Goal: Transaction & Acquisition: Purchase product/service

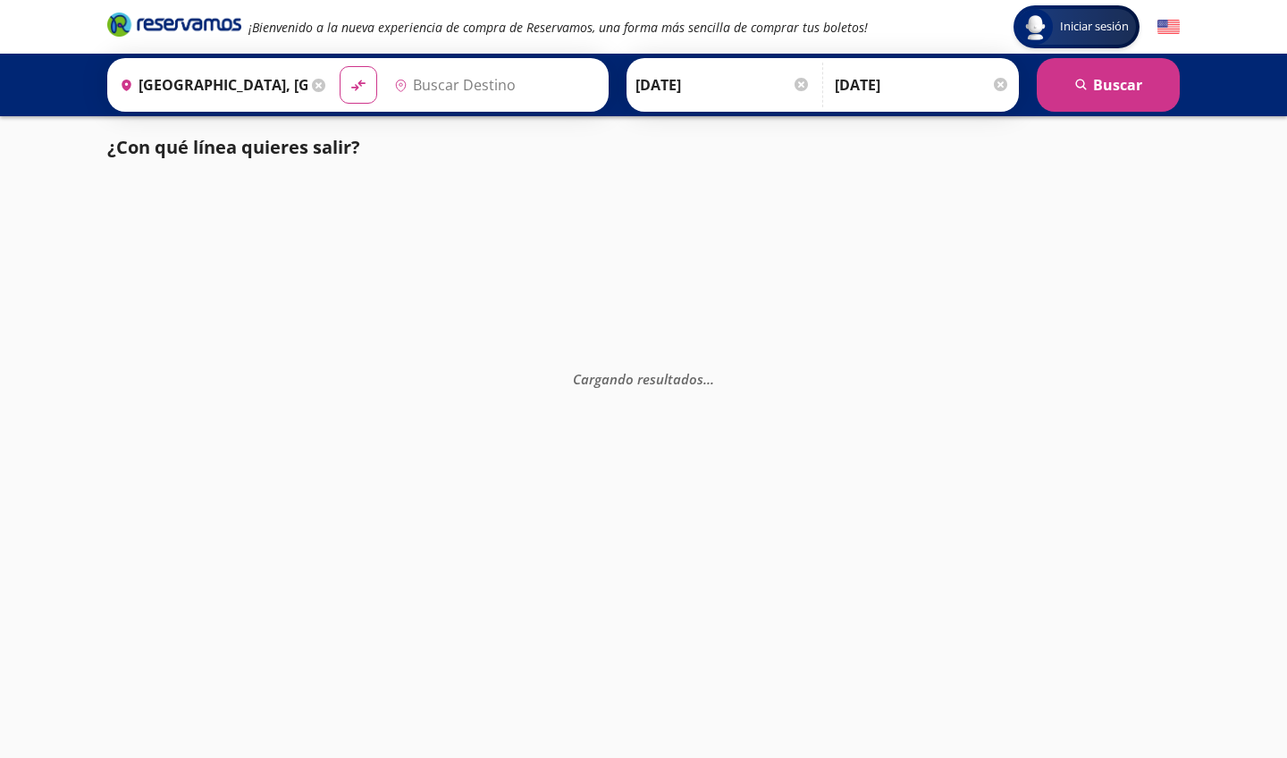
type input "[GEOGRAPHIC_DATA], [GEOGRAPHIC_DATA]"
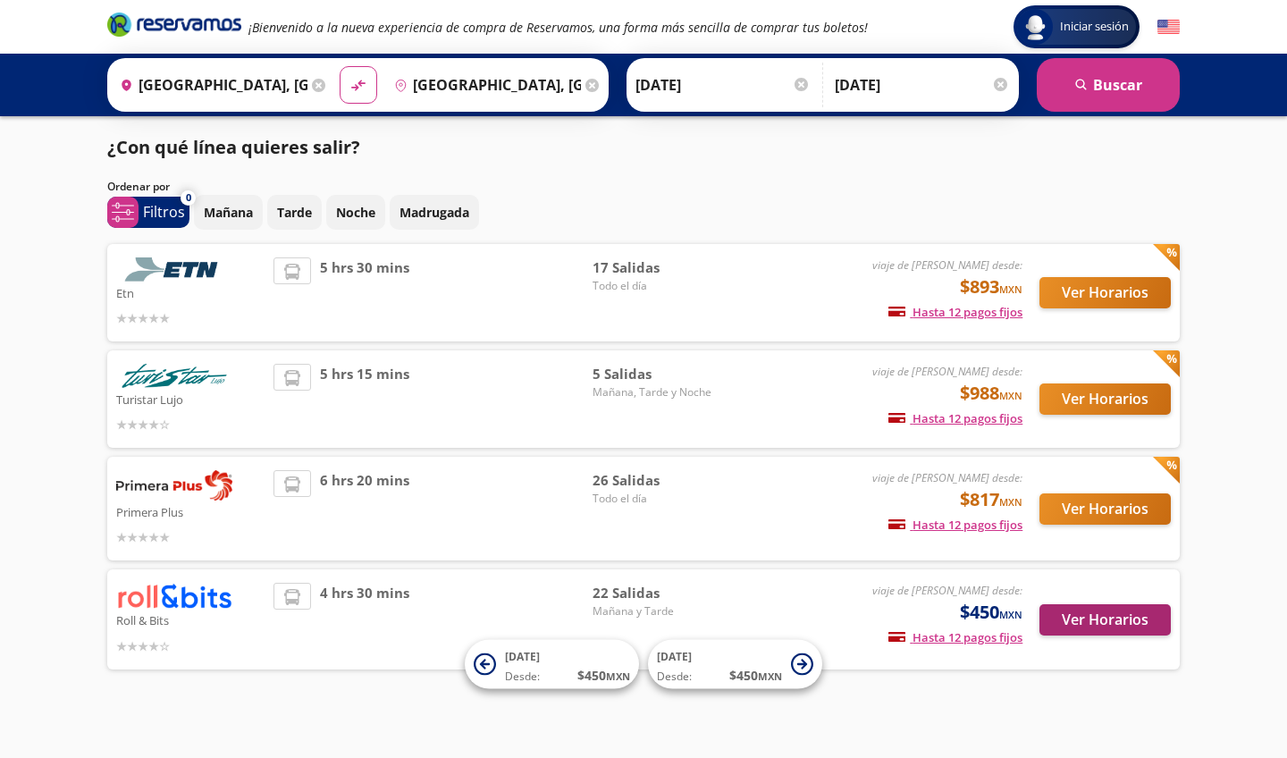
click at [1083, 622] on button "Ver Horarios" at bounding box center [1104, 619] width 131 height 31
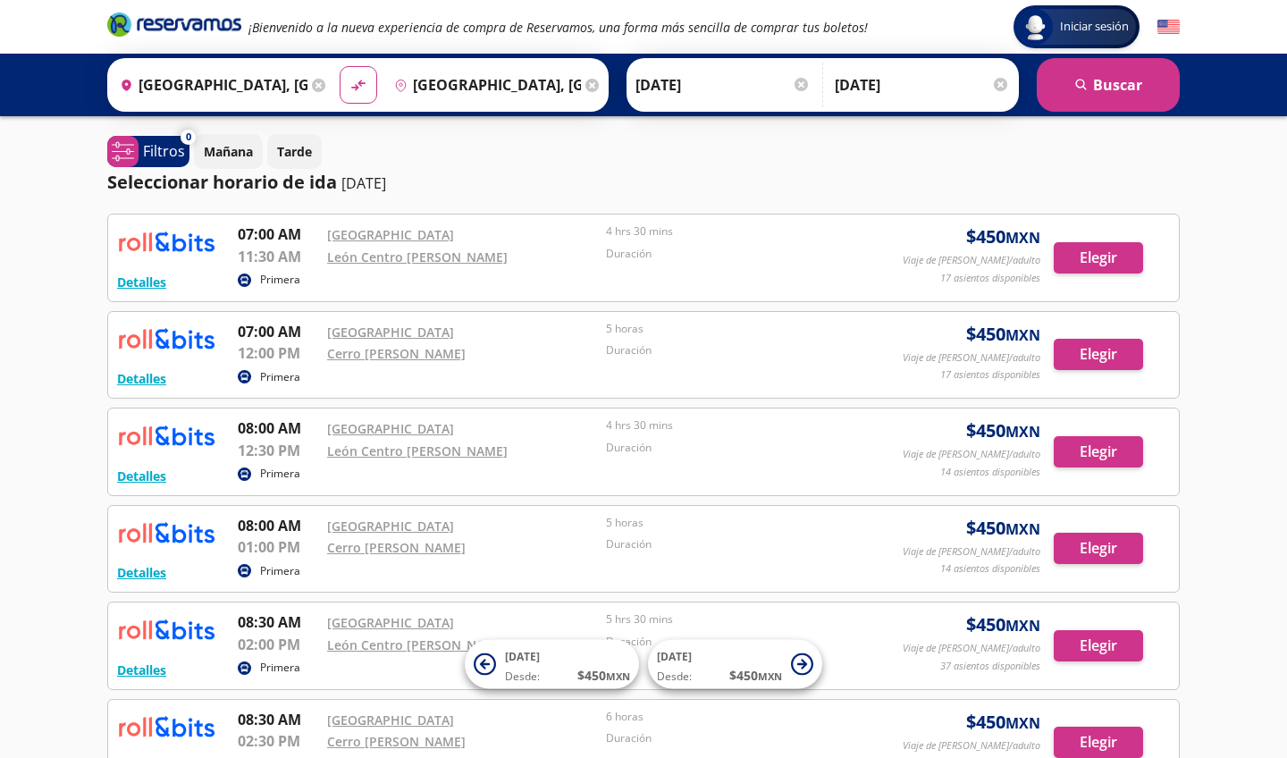
drag, startPoint x: 120, startPoint y: 241, endPoint x: 214, endPoint y: 241, distance: 94.7
click at [379, 232] on link "[GEOGRAPHIC_DATA]" at bounding box center [390, 234] width 127 height 17
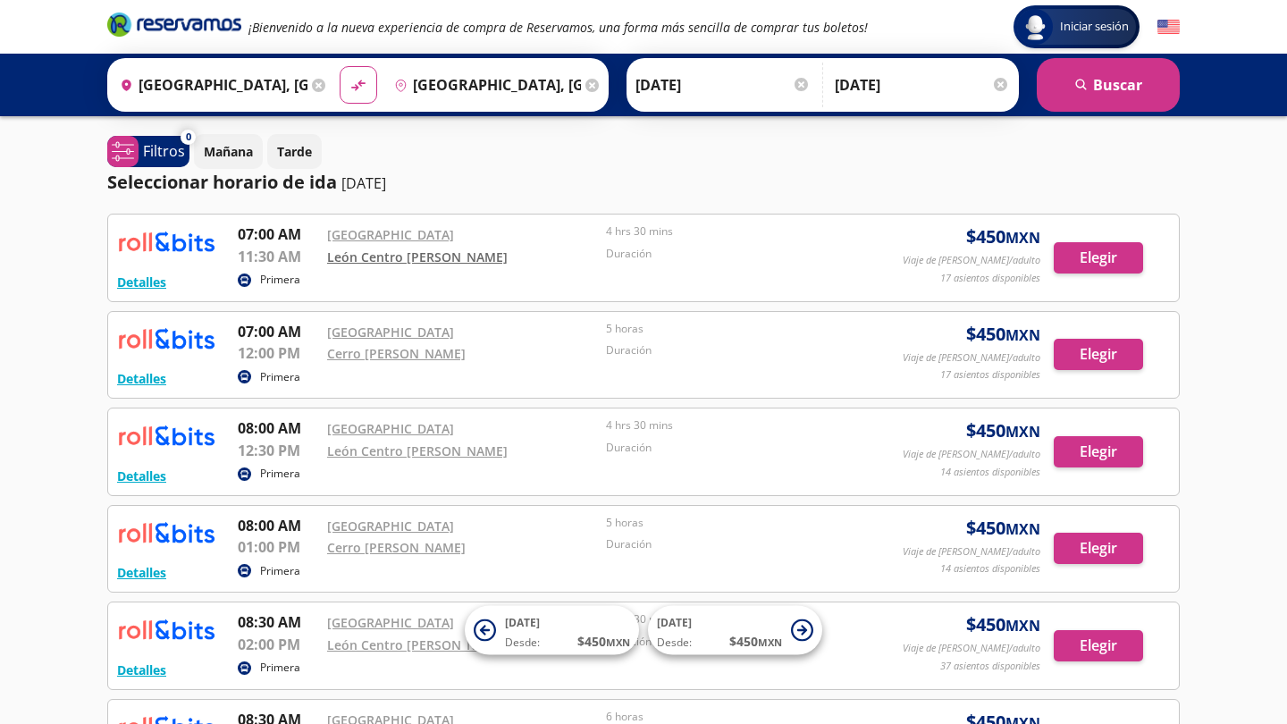
click at [445, 252] on link "León Centro [PERSON_NAME]" at bounding box center [417, 256] width 180 height 17
click at [457, 256] on link "León Centro [PERSON_NAME]" at bounding box center [417, 256] width 180 height 17
click at [623, 169] on div "Seleccionar horario de ida [DATE]" at bounding box center [643, 182] width 1072 height 27
click at [426, 357] on link "Cerro [PERSON_NAME]" at bounding box center [396, 353] width 138 height 17
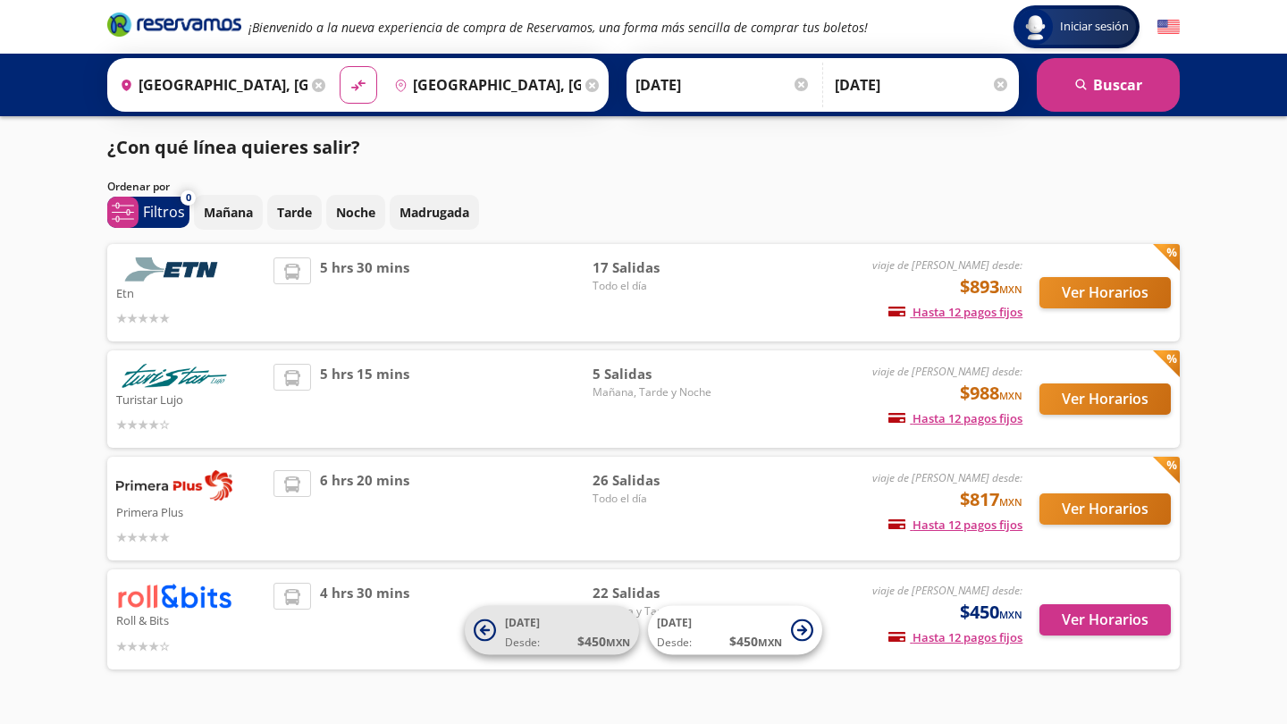
click at [550, 625] on span "[DATE] Desde: $ 450 MXN" at bounding box center [567, 630] width 125 height 40
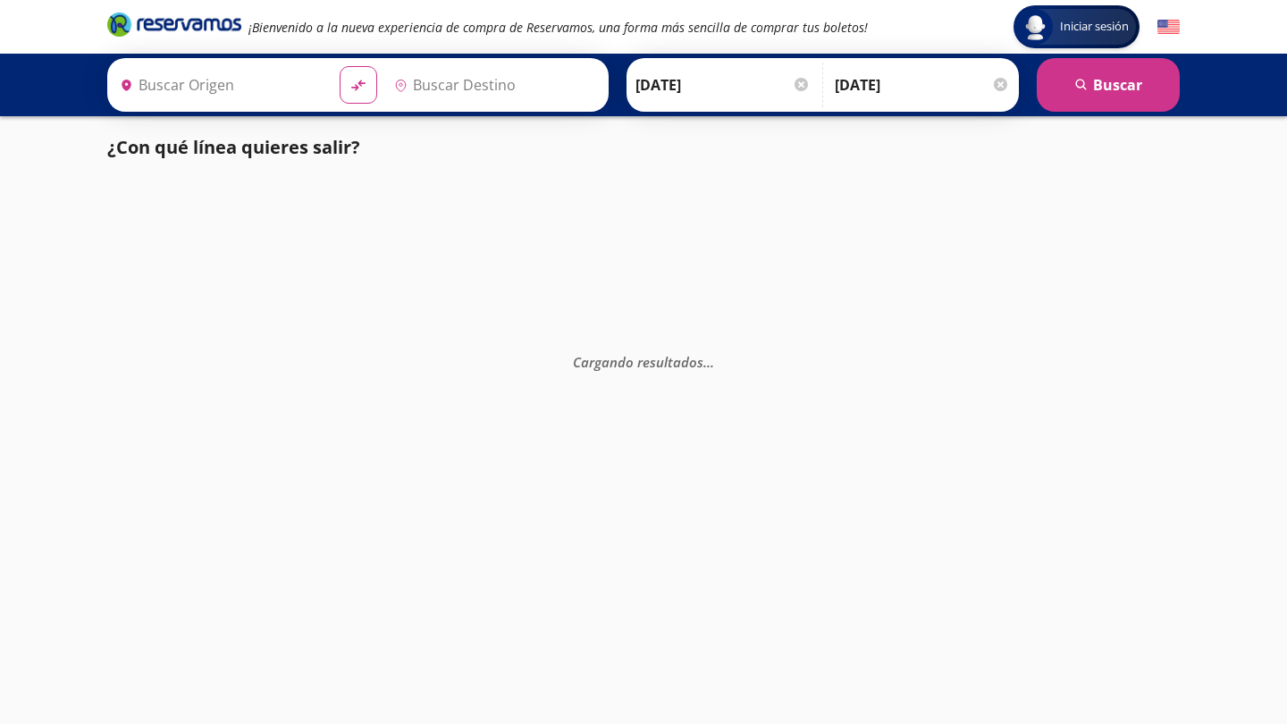
type input "[GEOGRAPHIC_DATA], [GEOGRAPHIC_DATA]"
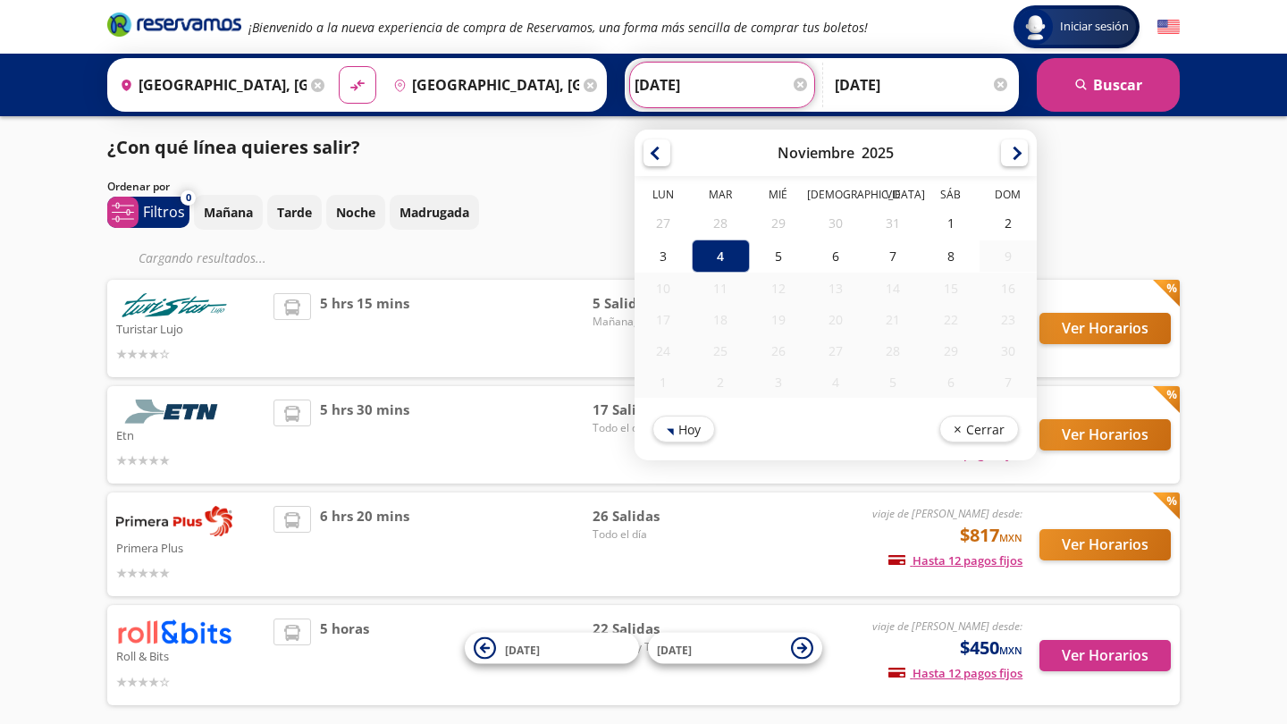
click at [743, 84] on input "[DATE]" at bounding box center [721, 85] width 175 height 45
click at [807, 257] on div "5" at bounding box center [778, 255] width 57 height 33
type input "[DATE]"
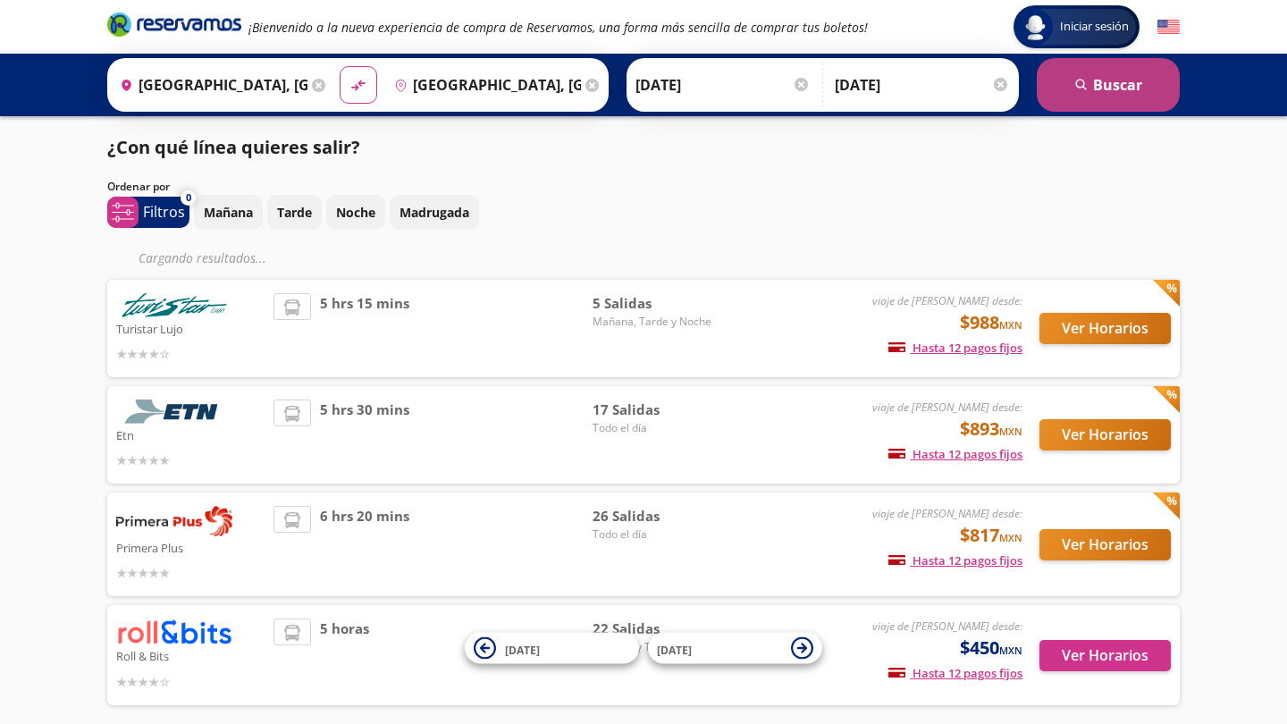
click at [1117, 84] on button "search [GEOGRAPHIC_DATA]" at bounding box center [1107, 85] width 143 height 54
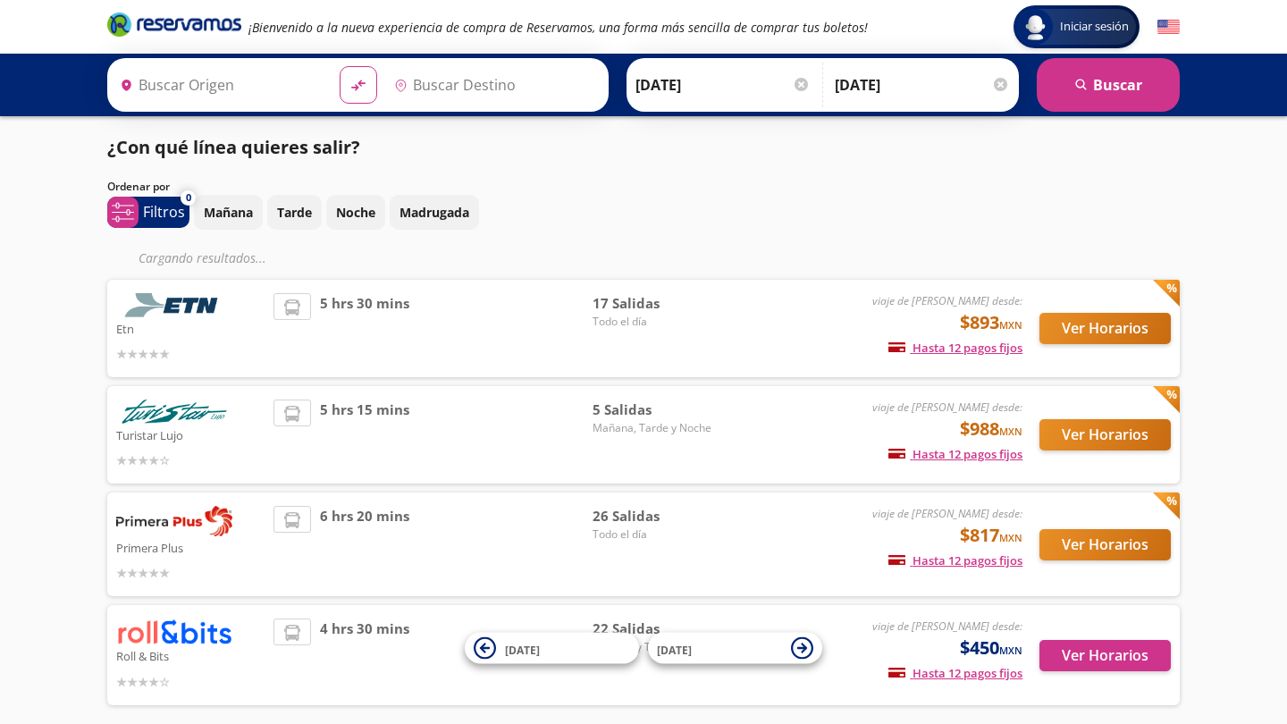
type input "[GEOGRAPHIC_DATA], [GEOGRAPHIC_DATA]"
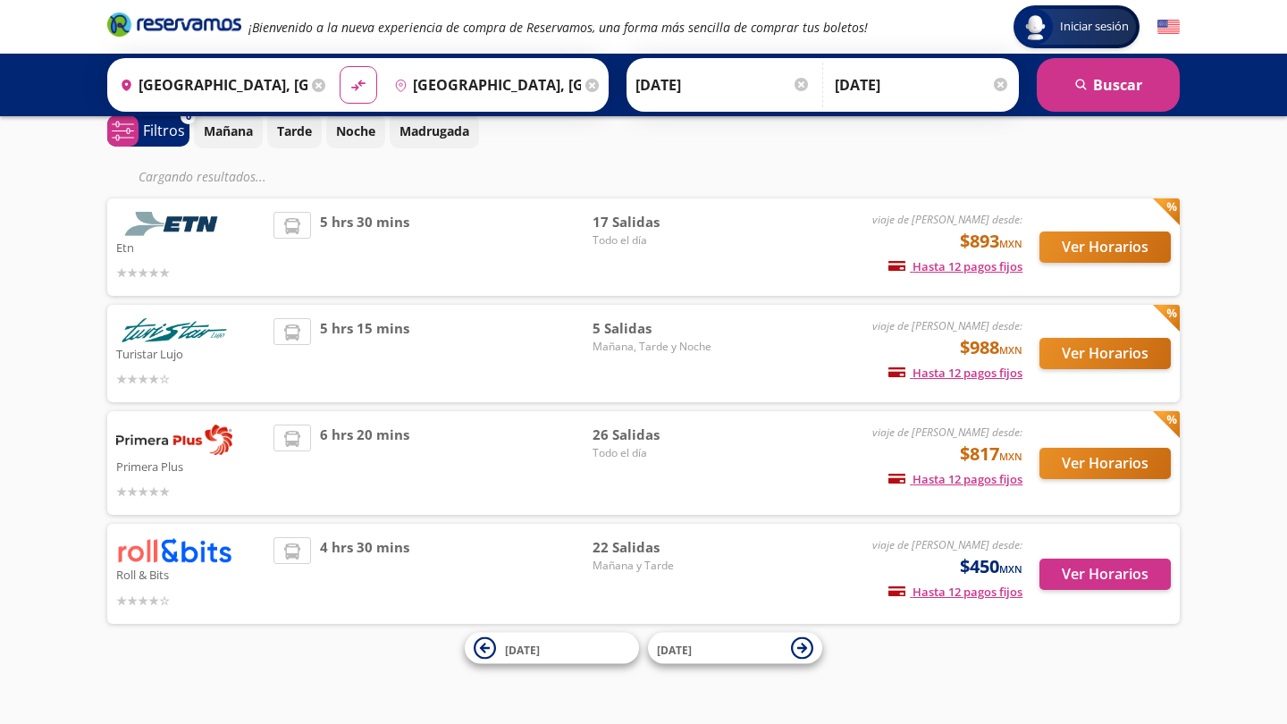
scroll to position [80, 0]
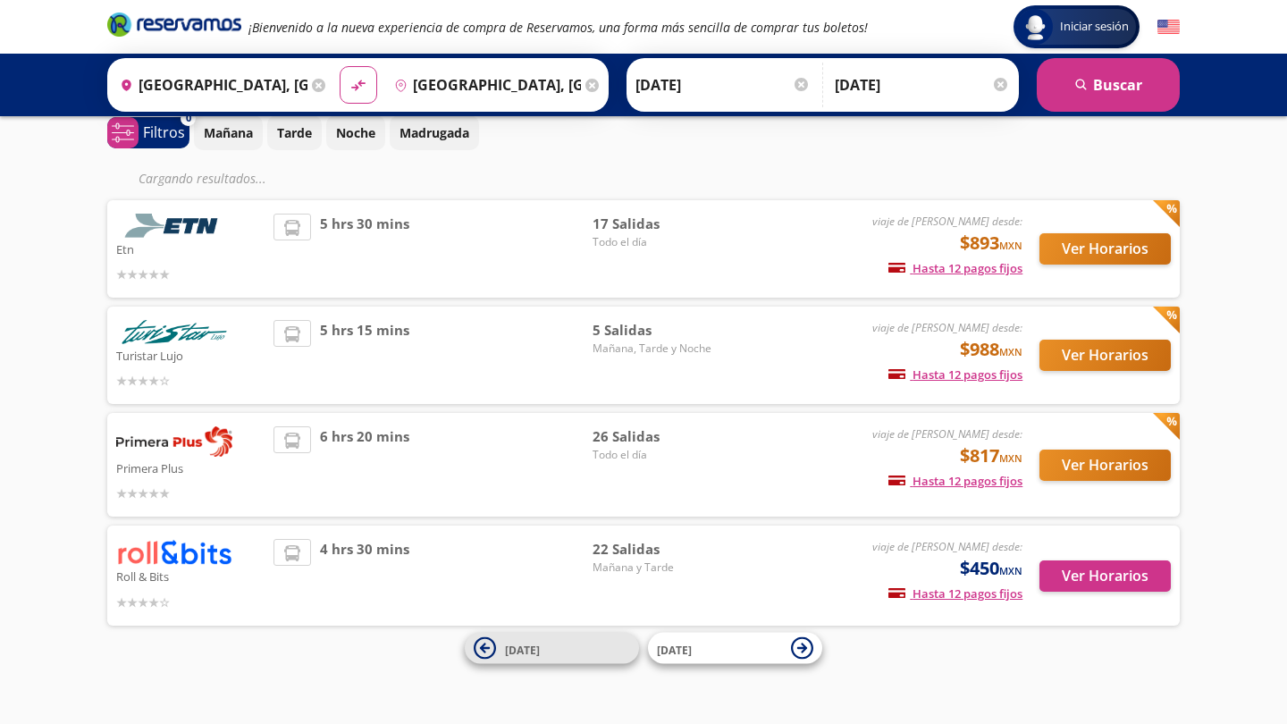
click at [503, 649] on button "[DATE]" at bounding box center [552, 648] width 174 height 31
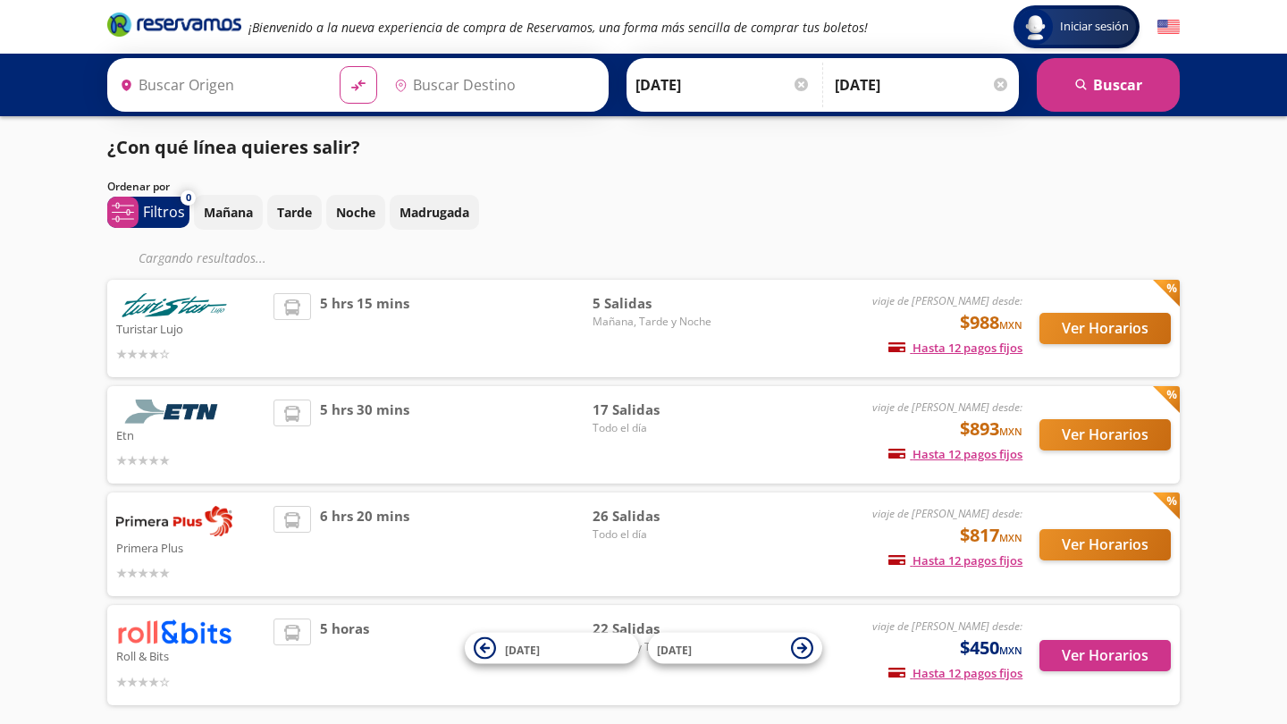
type input "[GEOGRAPHIC_DATA], [GEOGRAPHIC_DATA]"
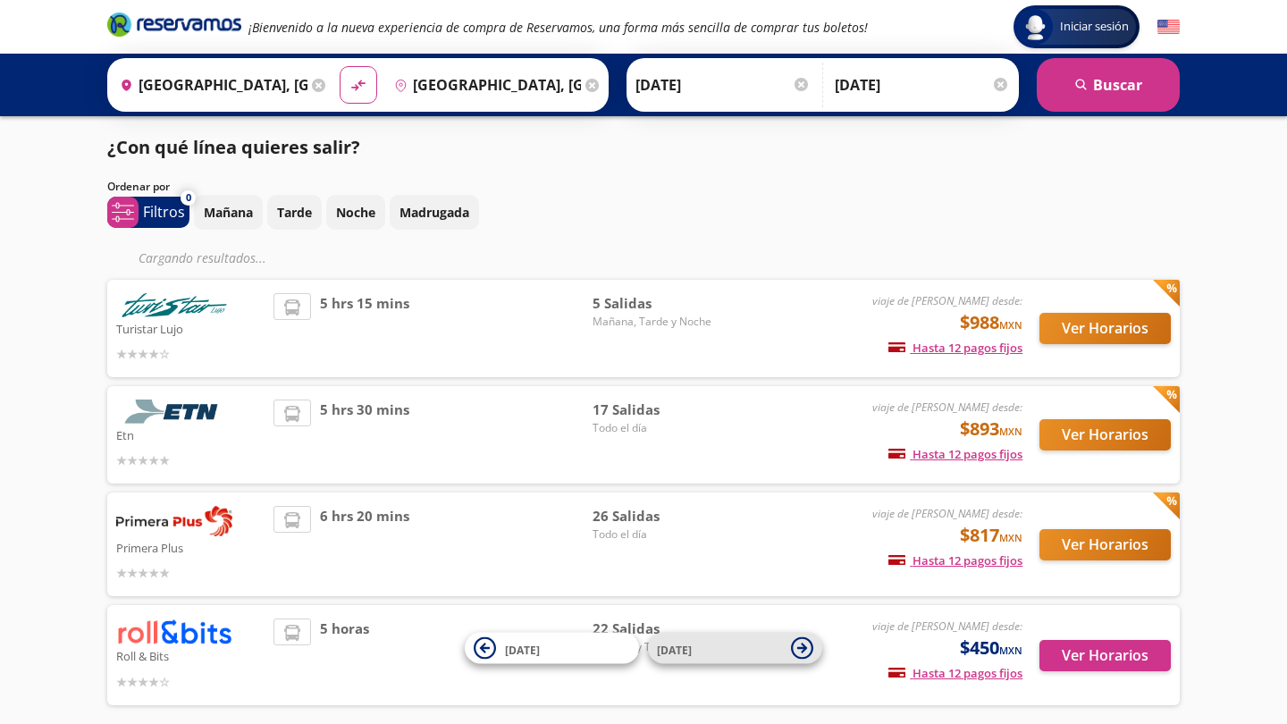
click at [796, 648] on icon at bounding box center [802, 648] width 22 height 22
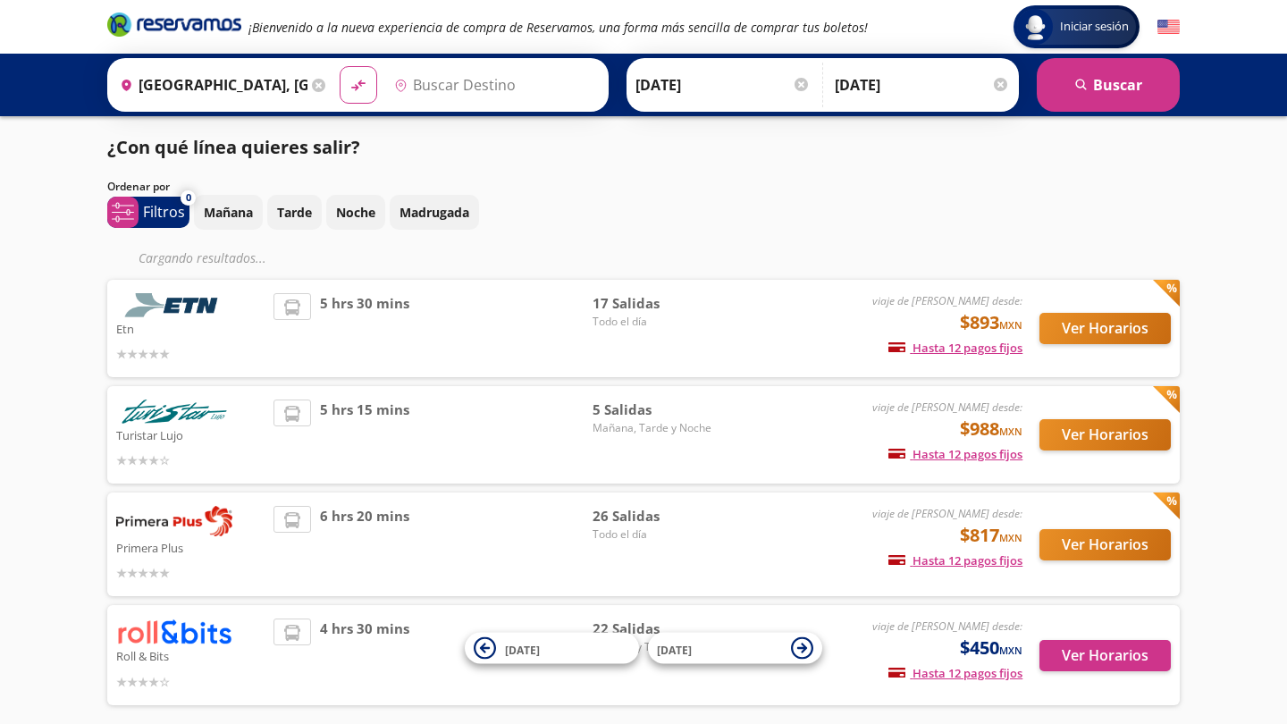
type input "[GEOGRAPHIC_DATA], [GEOGRAPHIC_DATA]"
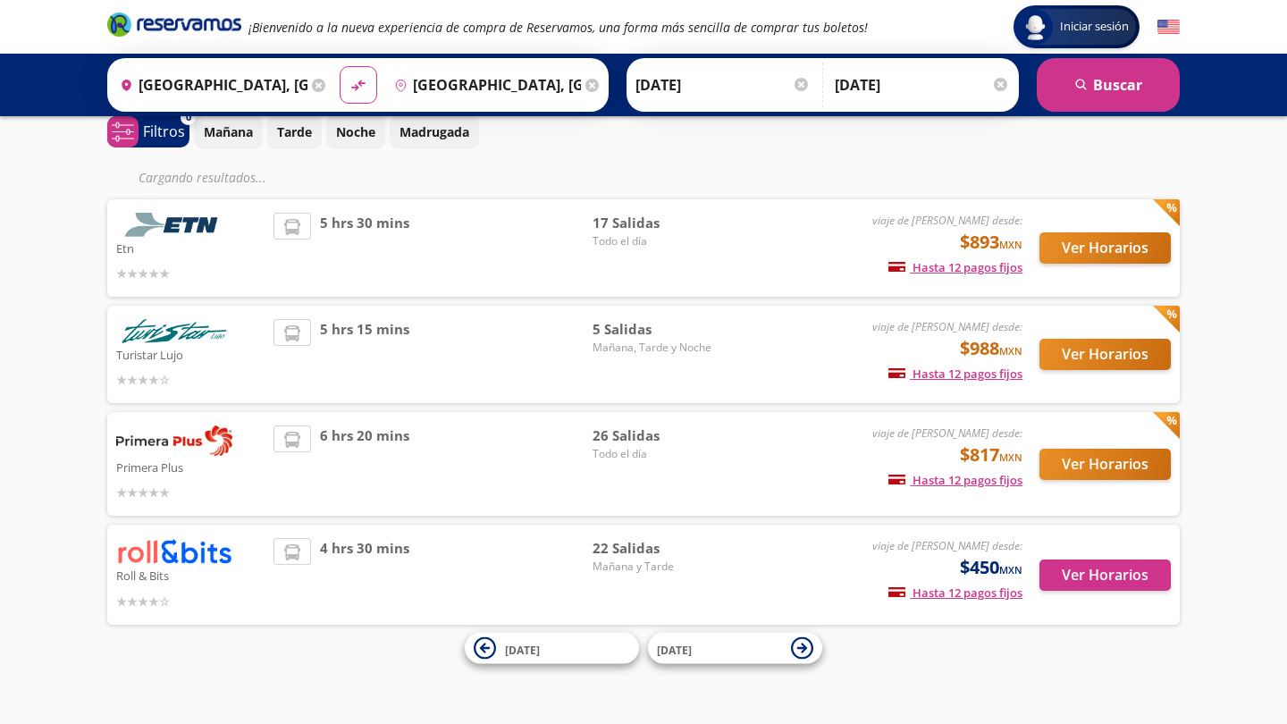
scroll to position [80, 0]
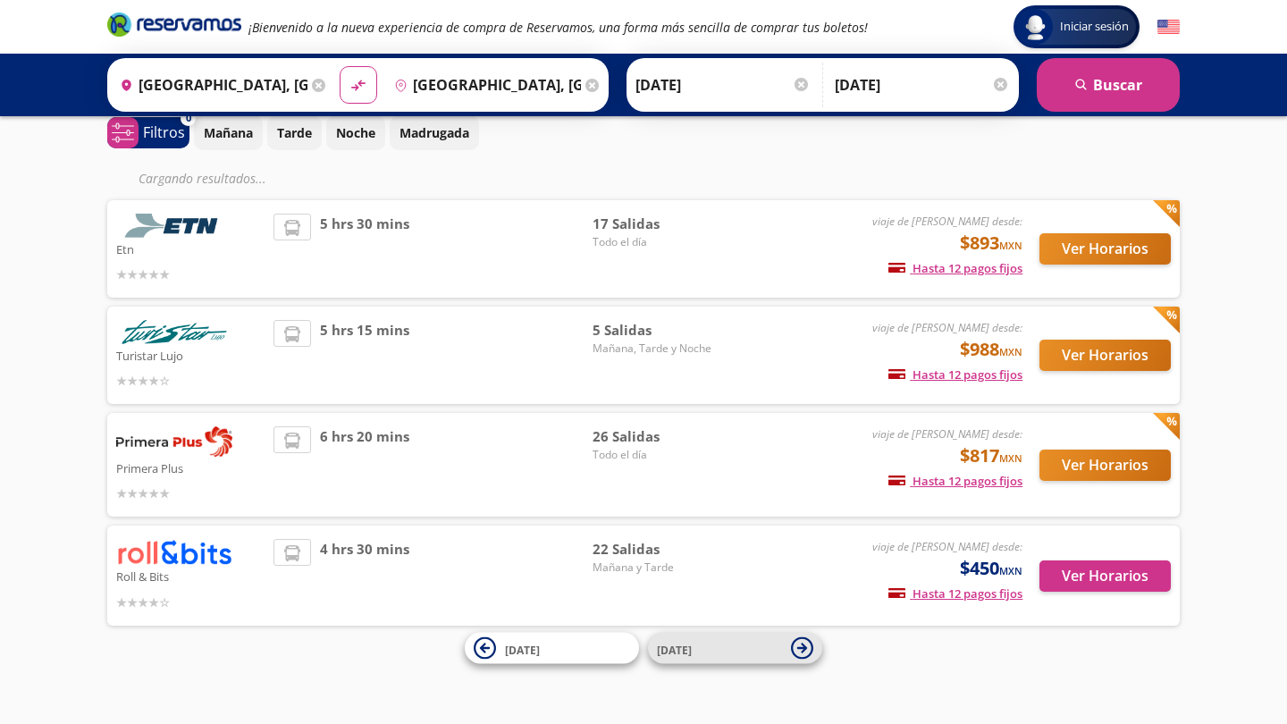
click at [810, 654] on icon at bounding box center [802, 648] width 22 height 22
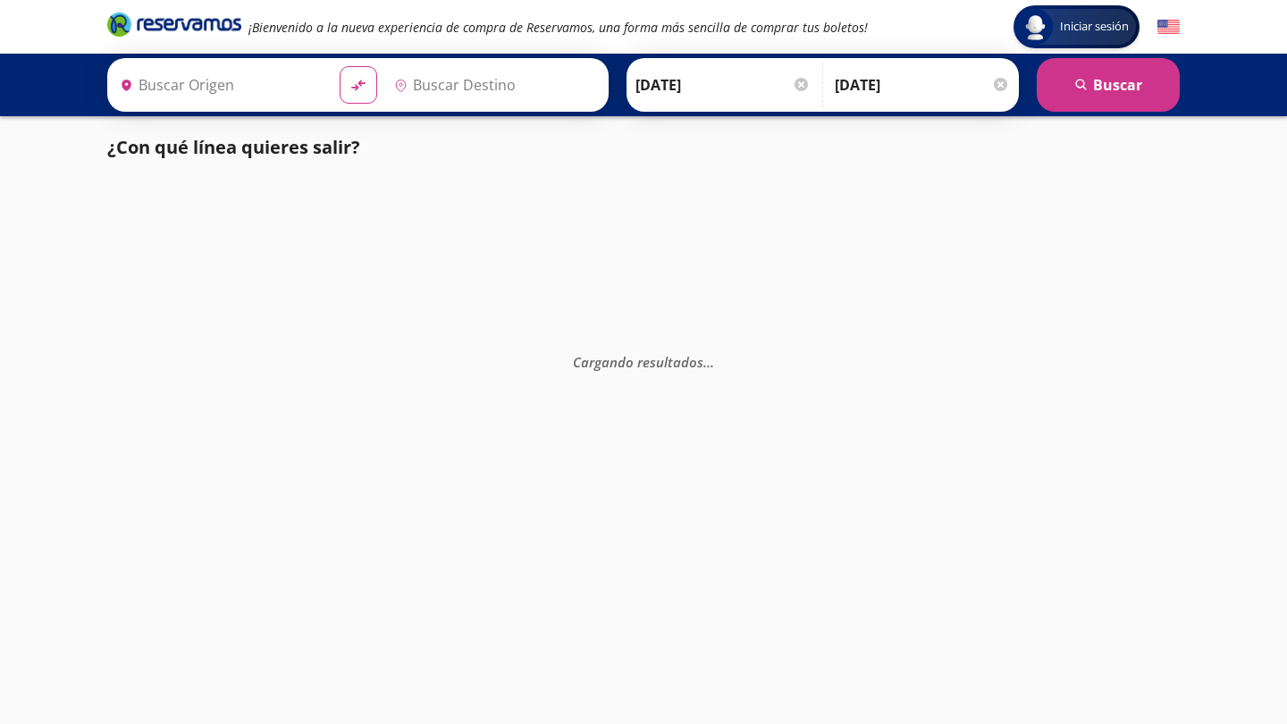
type input "[GEOGRAPHIC_DATA], [GEOGRAPHIC_DATA]"
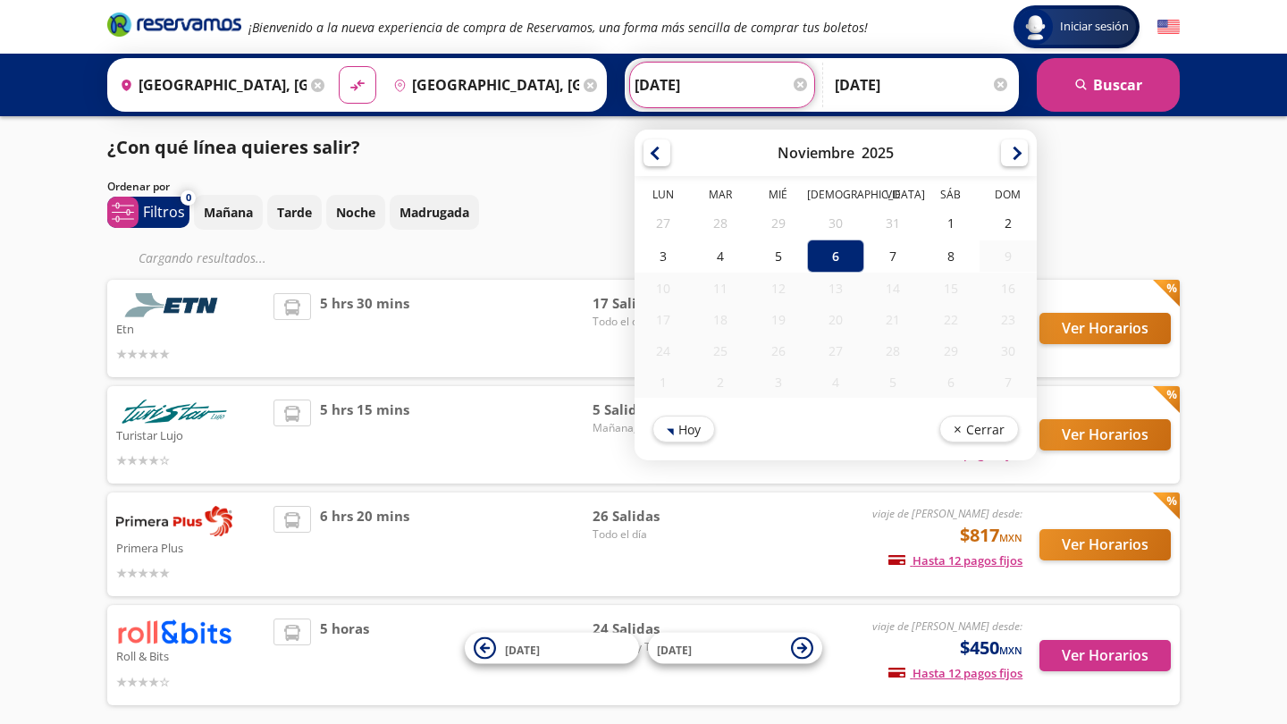
click at [705, 89] on input "[DATE]" at bounding box center [721, 85] width 175 height 45
click at [807, 256] on div "5" at bounding box center [778, 255] width 57 height 33
type input "[DATE]"
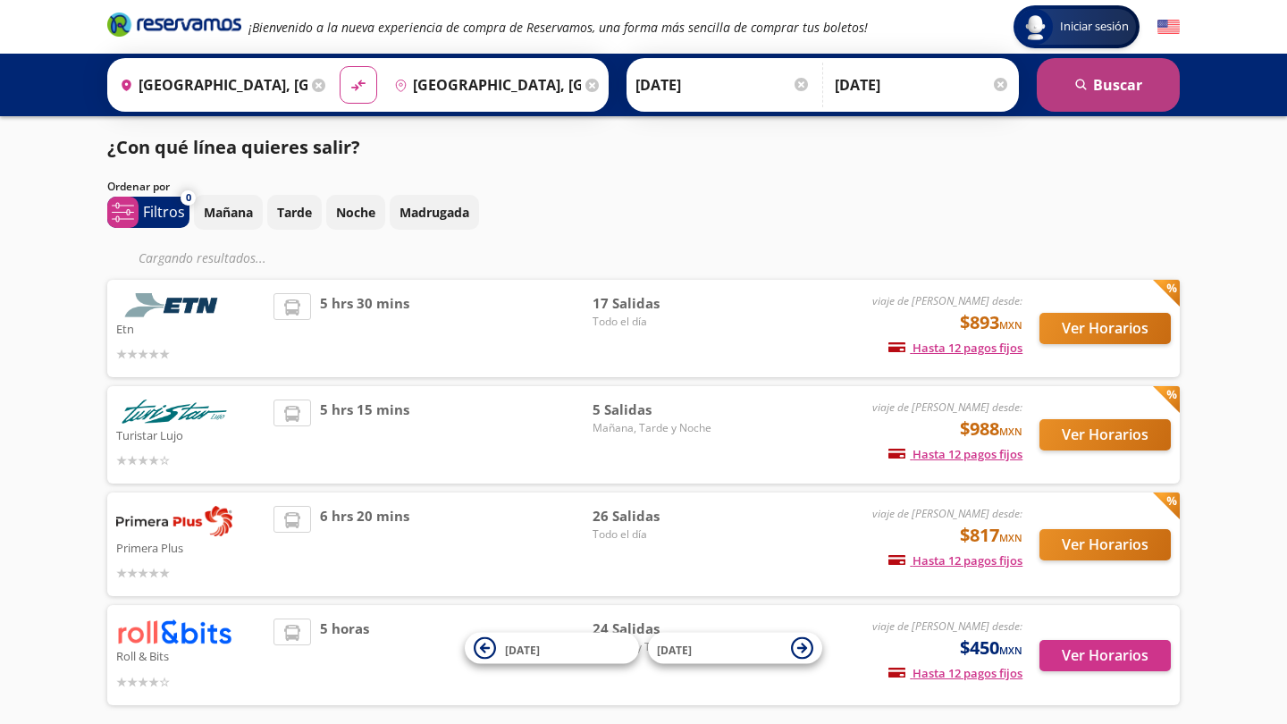
click at [1128, 79] on button "search [GEOGRAPHIC_DATA]" at bounding box center [1107, 85] width 143 height 54
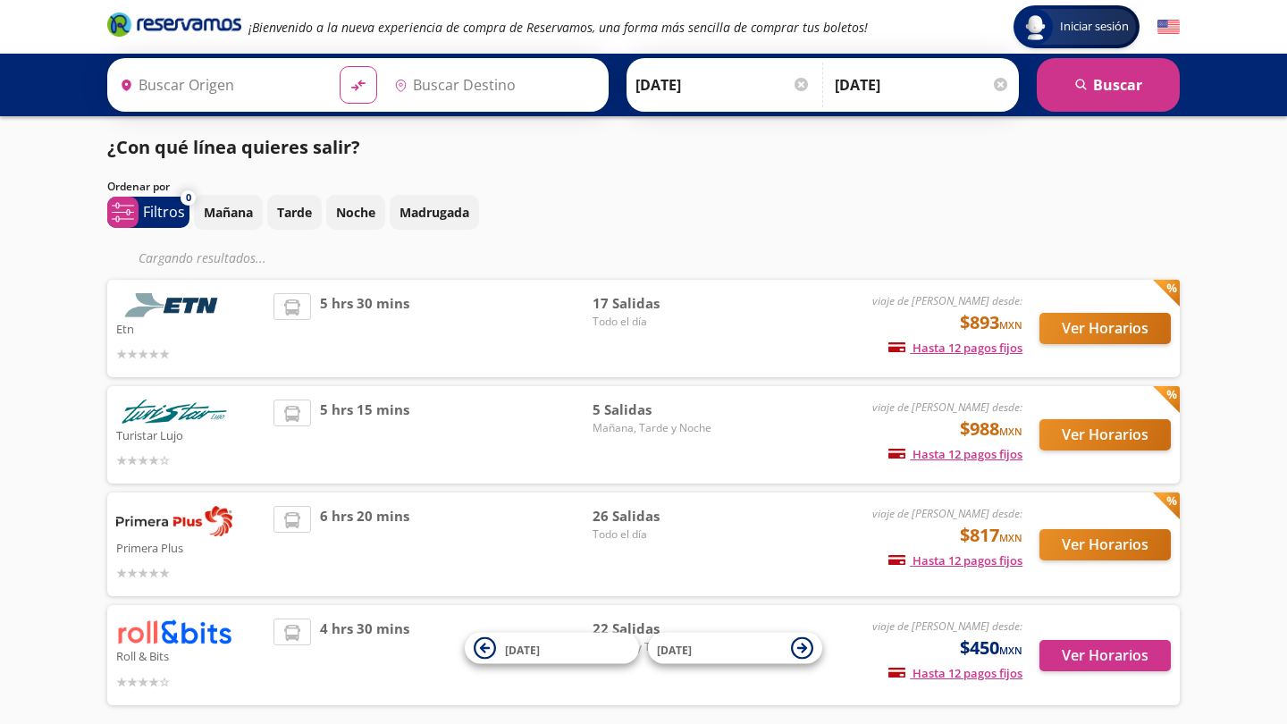
type input "[GEOGRAPHIC_DATA], [GEOGRAPHIC_DATA]"
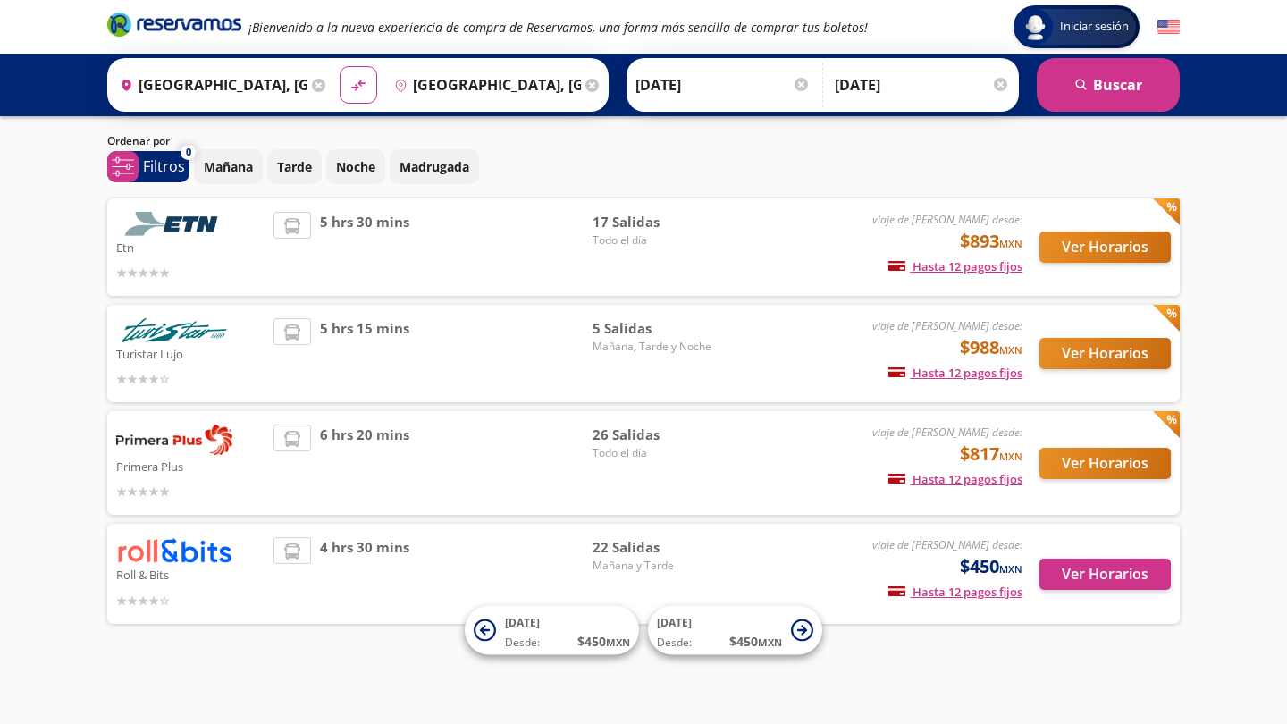
scroll to position [44, 0]
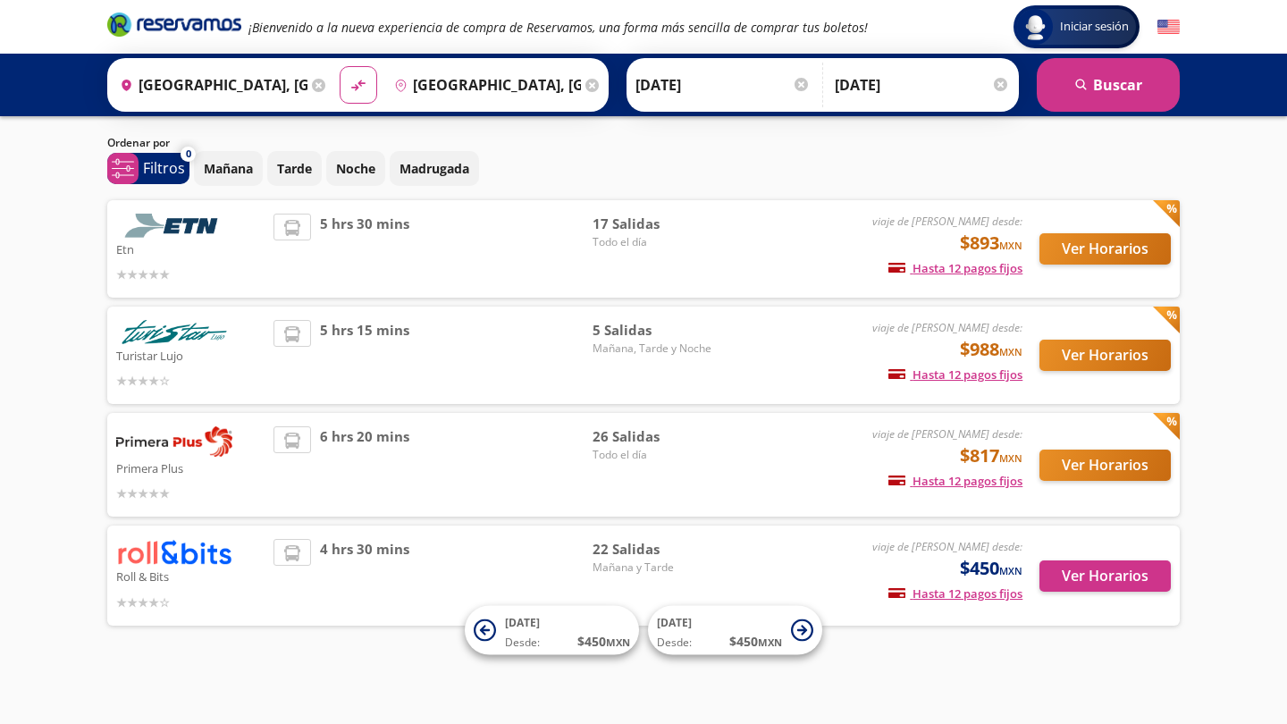
click at [726, 553] on div "viaje de ida desde: $450 MXN Hasta 12 pagos fijos Pagos fijos en compras mayore…" at bounding box center [874, 575] width 296 height 72
click at [717, 560] on span "Mañana y Tarde" at bounding box center [654, 567] width 125 height 16
click at [1078, 568] on button "Ver Horarios" at bounding box center [1104, 575] width 131 height 31
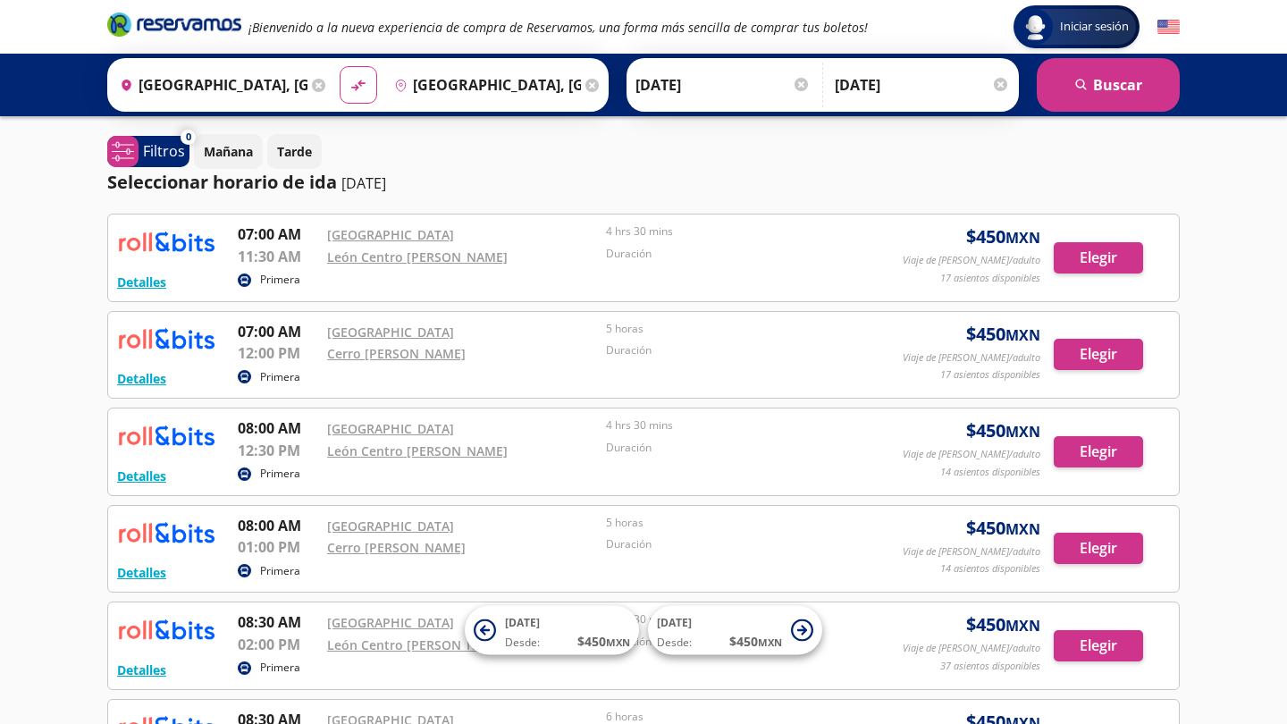
click at [1087, 279] on div "Detalles Primera 07:00 AM [GEOGRAPHIC_DATA] CDMX 11:30 AM León Centro [PERSON_N…" at bounding box center [643, 257] width 1053 height 69
click at [1087, 269] on button "Elegir" at bounding box center [1097, 257] width 89 height 31
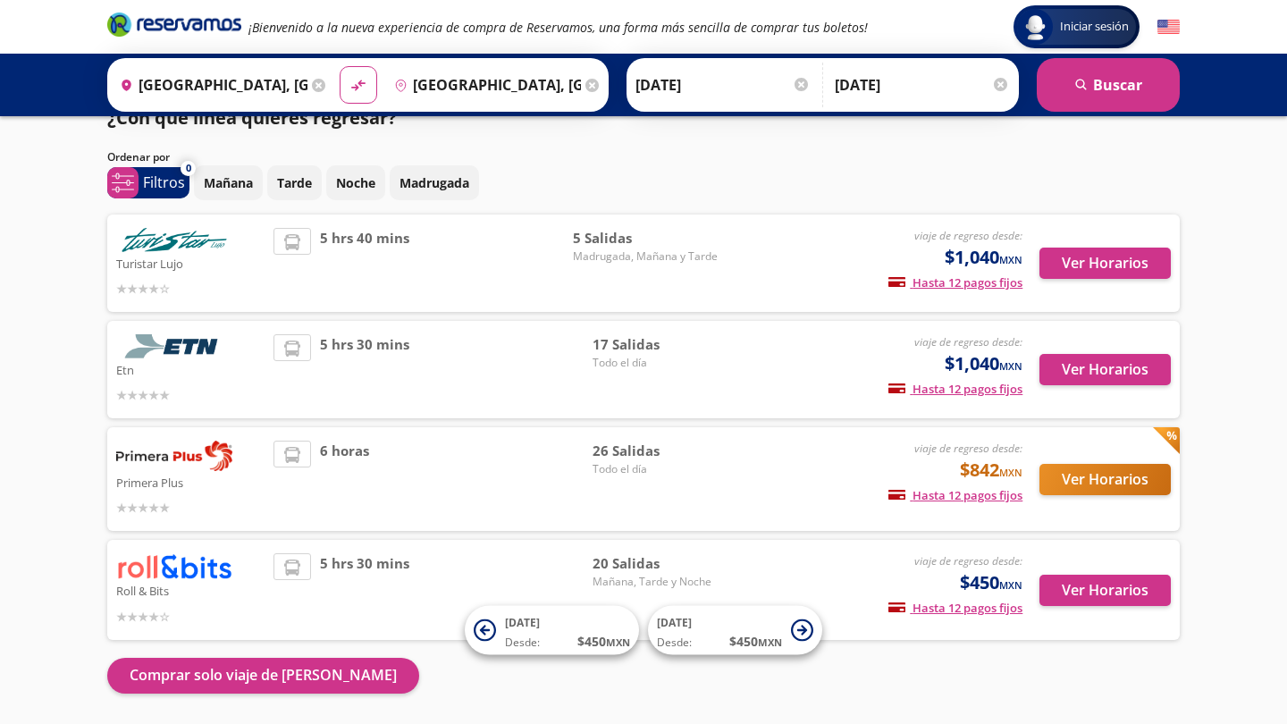
scroll to position [57, 0]
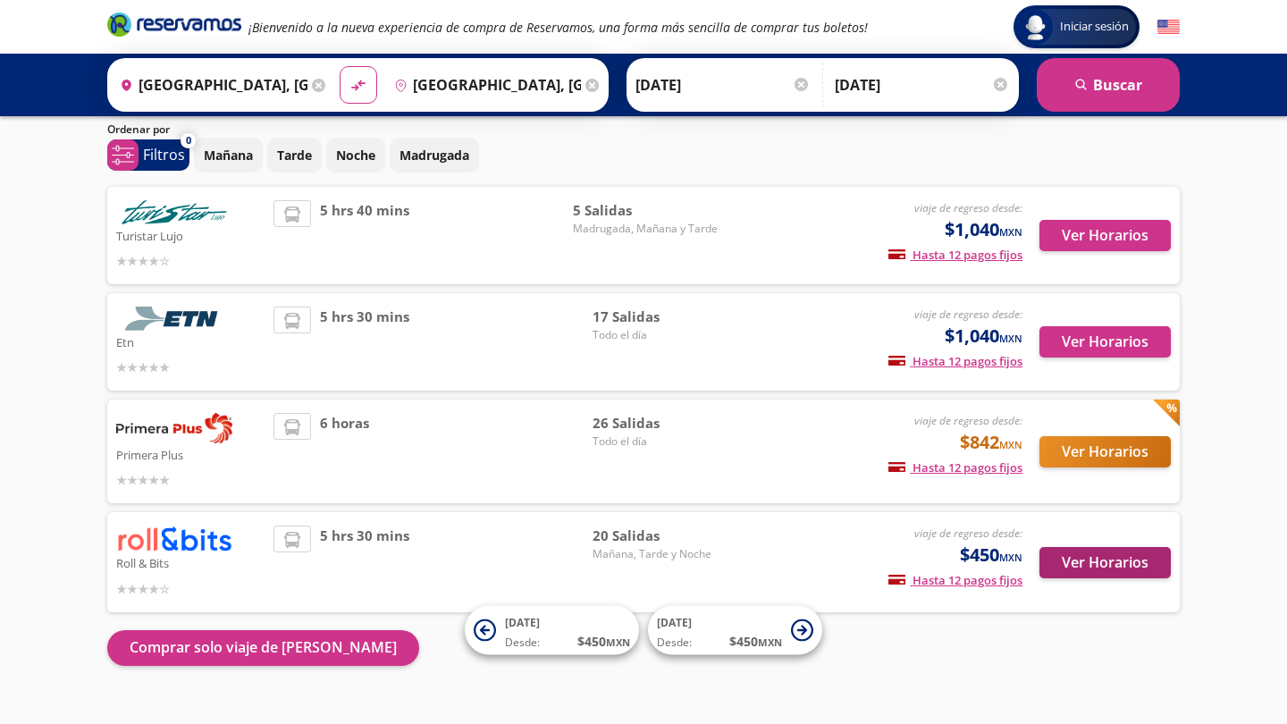
click at [1145, 564] on button "Ver Horarios" at bounding box center [1104, 562] width 131 height 31
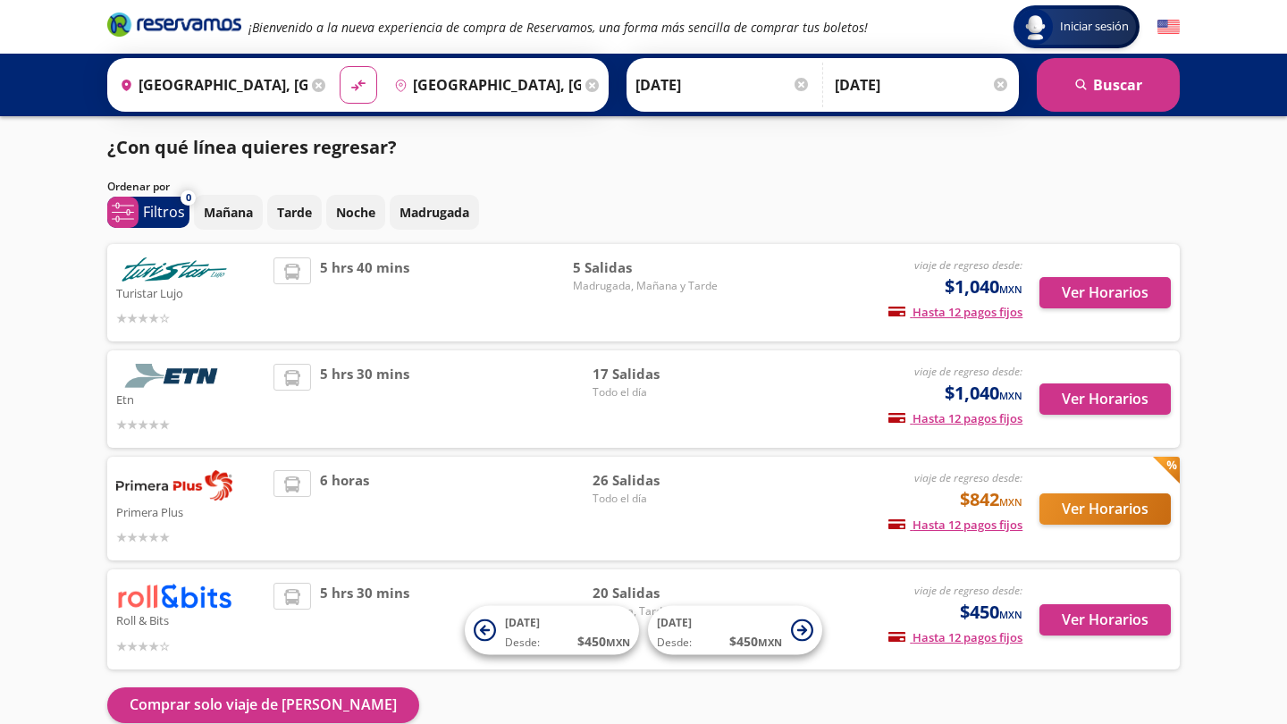
scroll to position [57, 0]
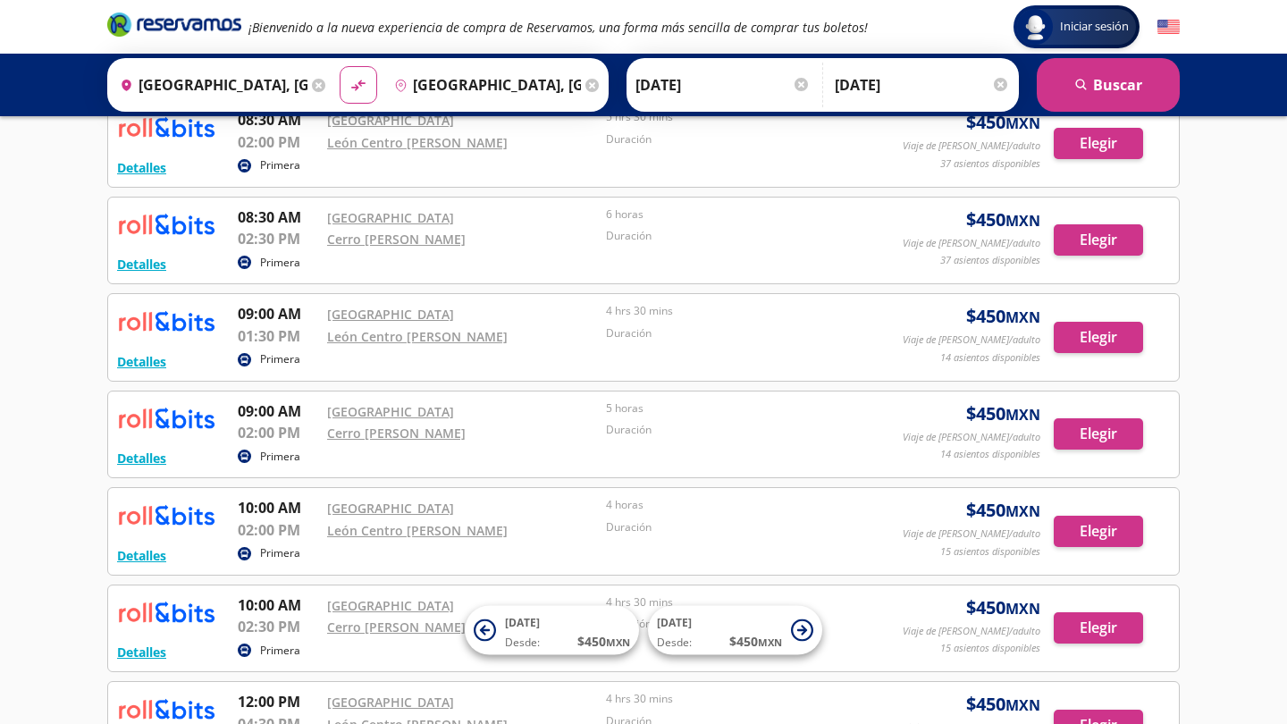
scroll to position [502, 0]
click at [1130, 87] on button "search [GEOGRAPHIC_DATA]" at bounding box center [1107, 85] width 143 height 54
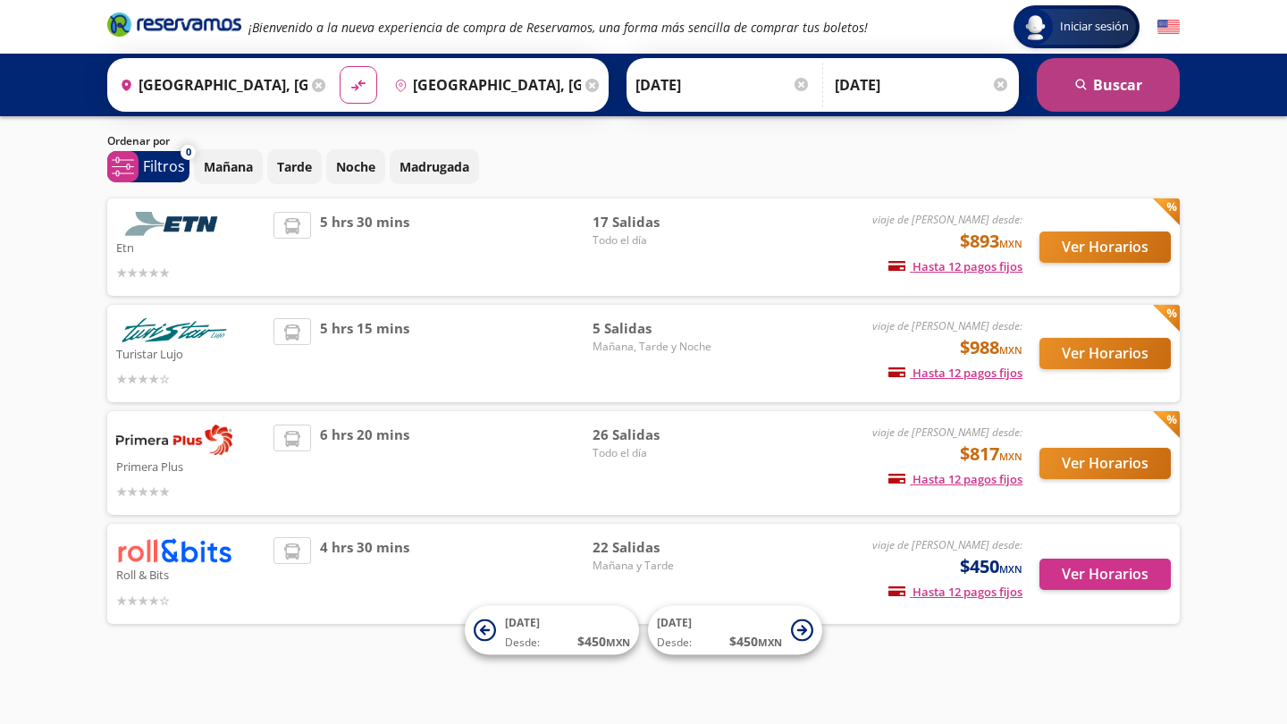
scroll to position [44, 0]
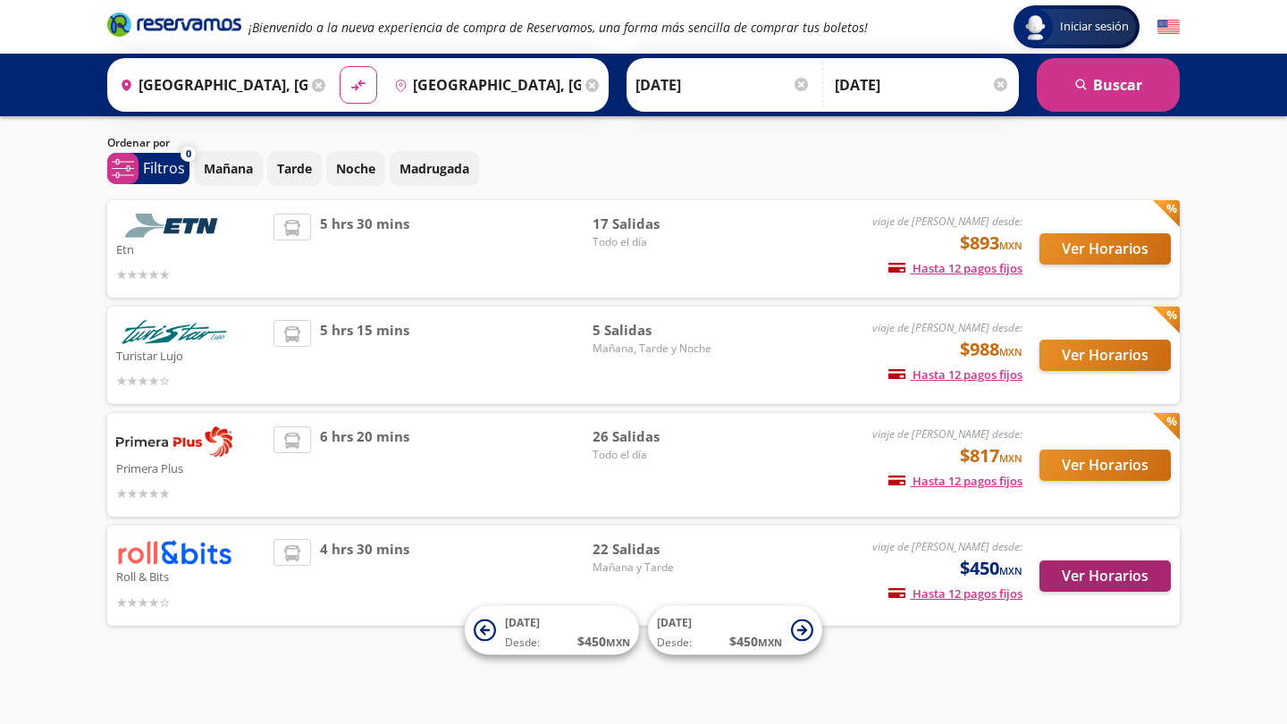
click at [1078, 571] on button "Ver Horarios" at bounding box center [1104, 575] width 131 height 31
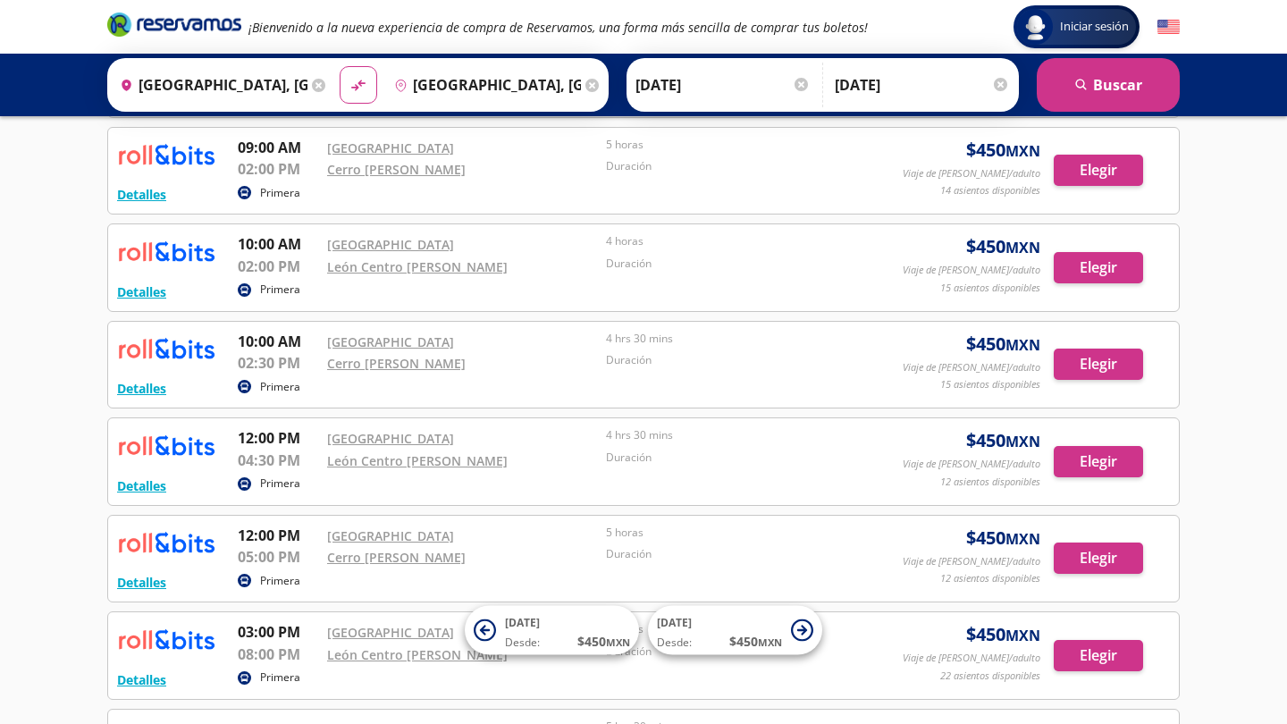
scroll to position [768, 0]
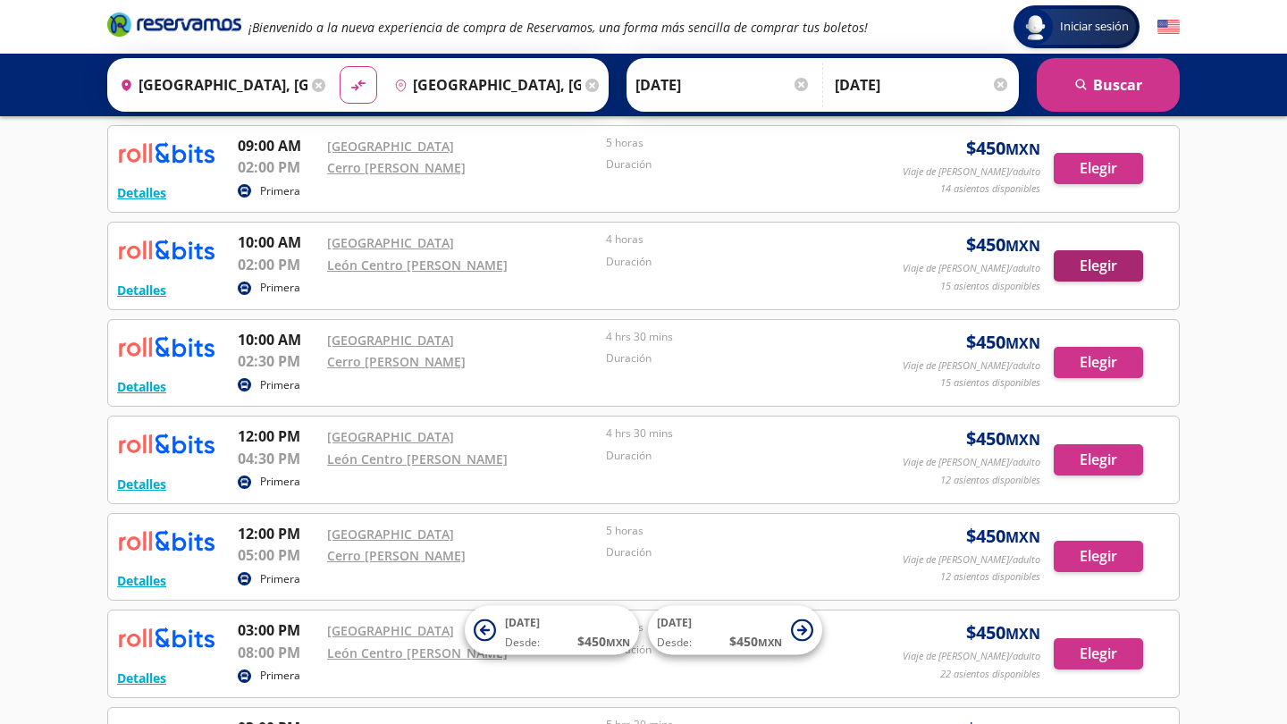
click at [1086, 256] on button "Elegir" at bounding box center [1097, 265] width 89 height 31
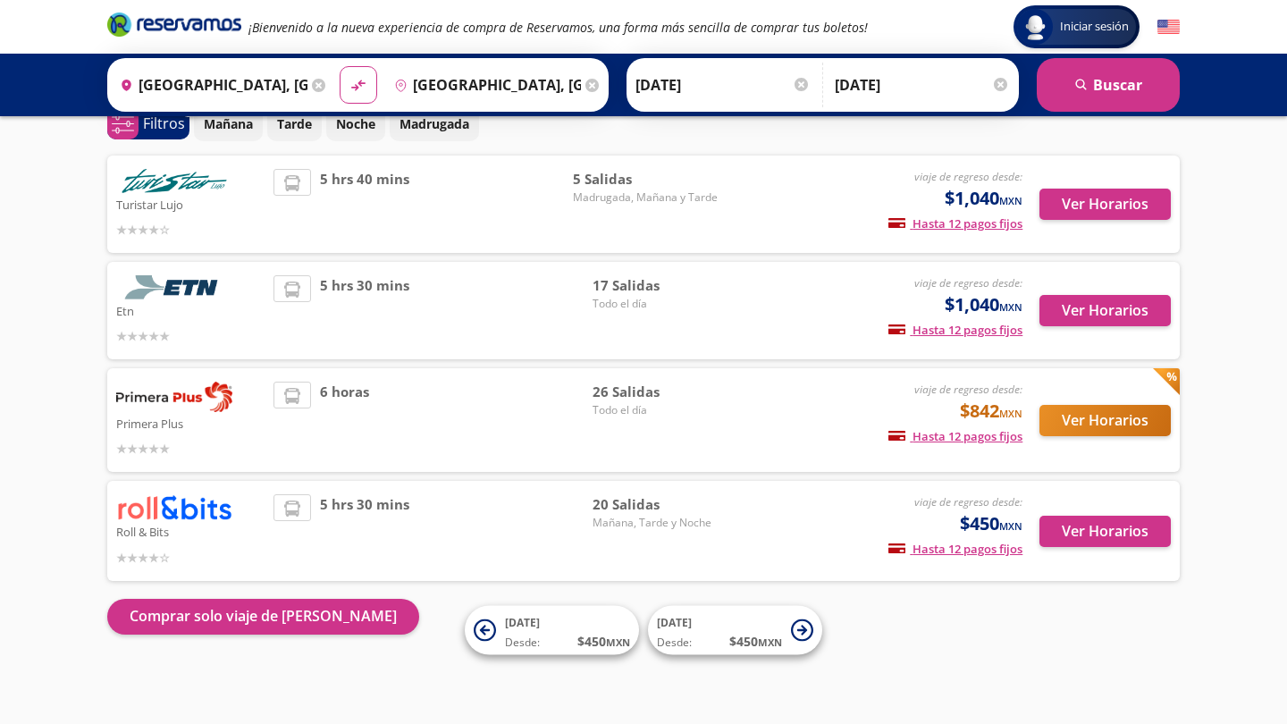
scroll to position [87, 0]
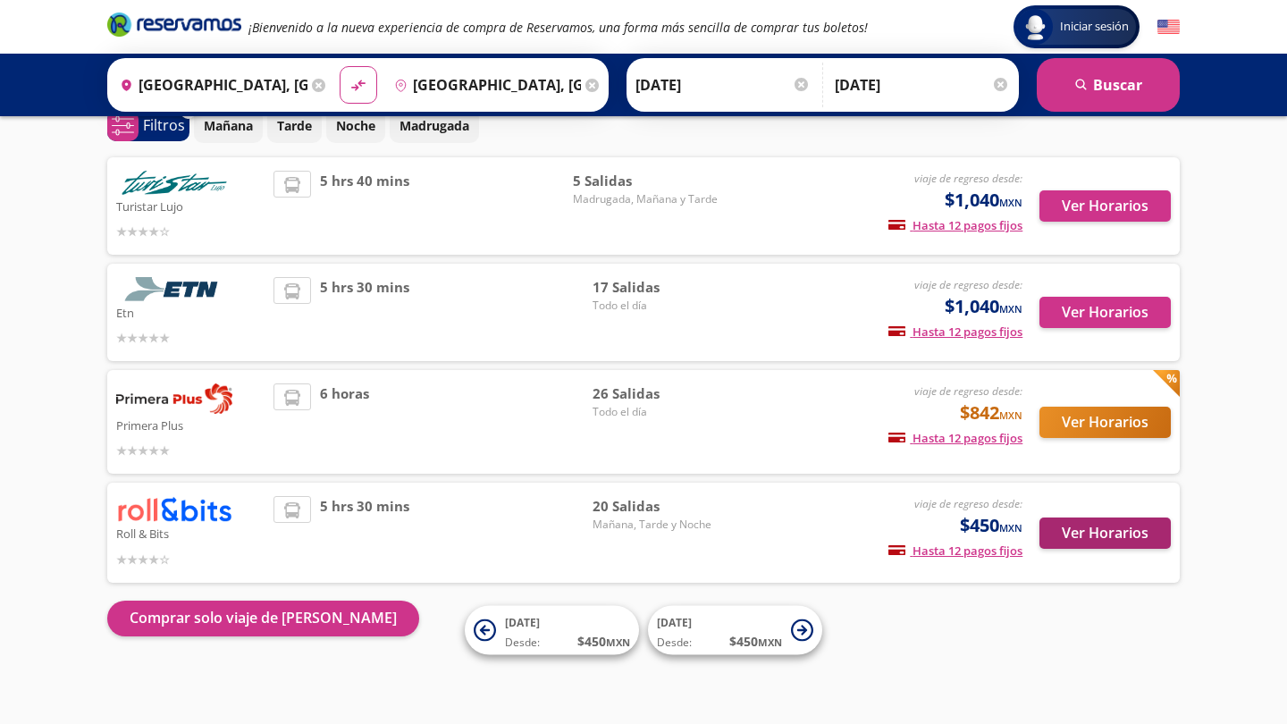
click at [1096, 528] on button "Ver Horarios" at bounding box center [1104, 532] width 131 height 31
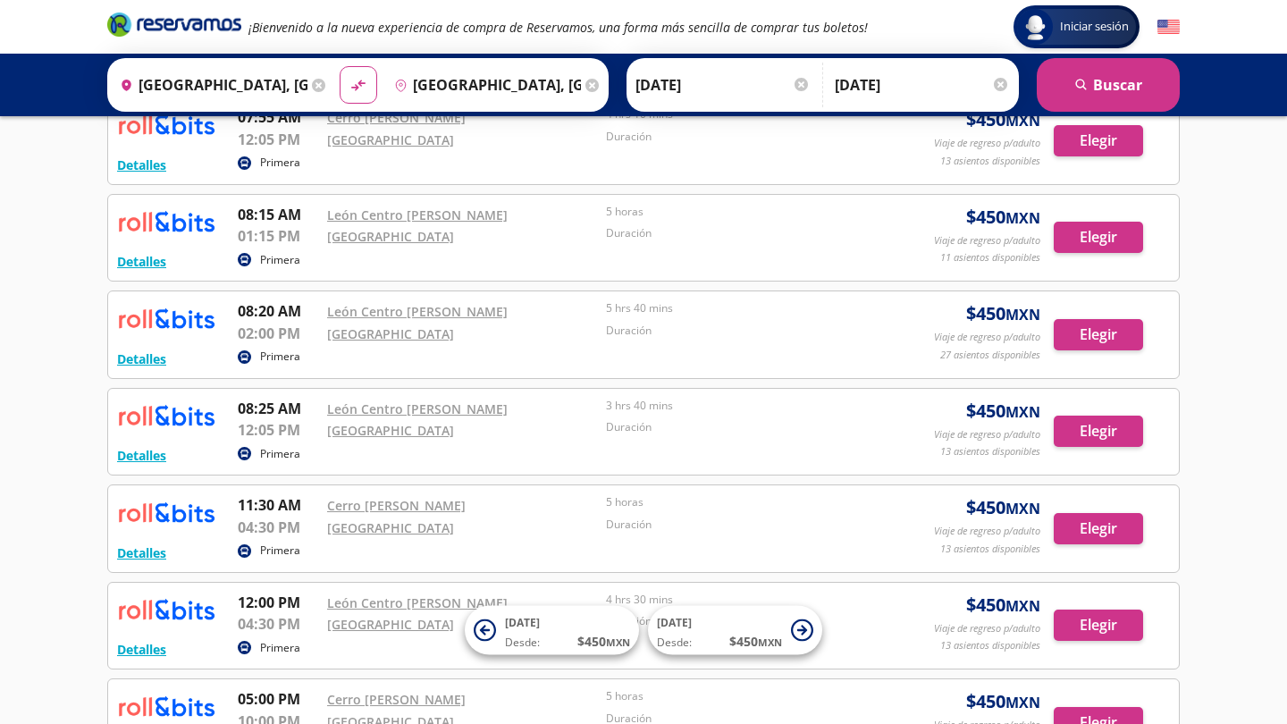
scroll to position [828, 0]
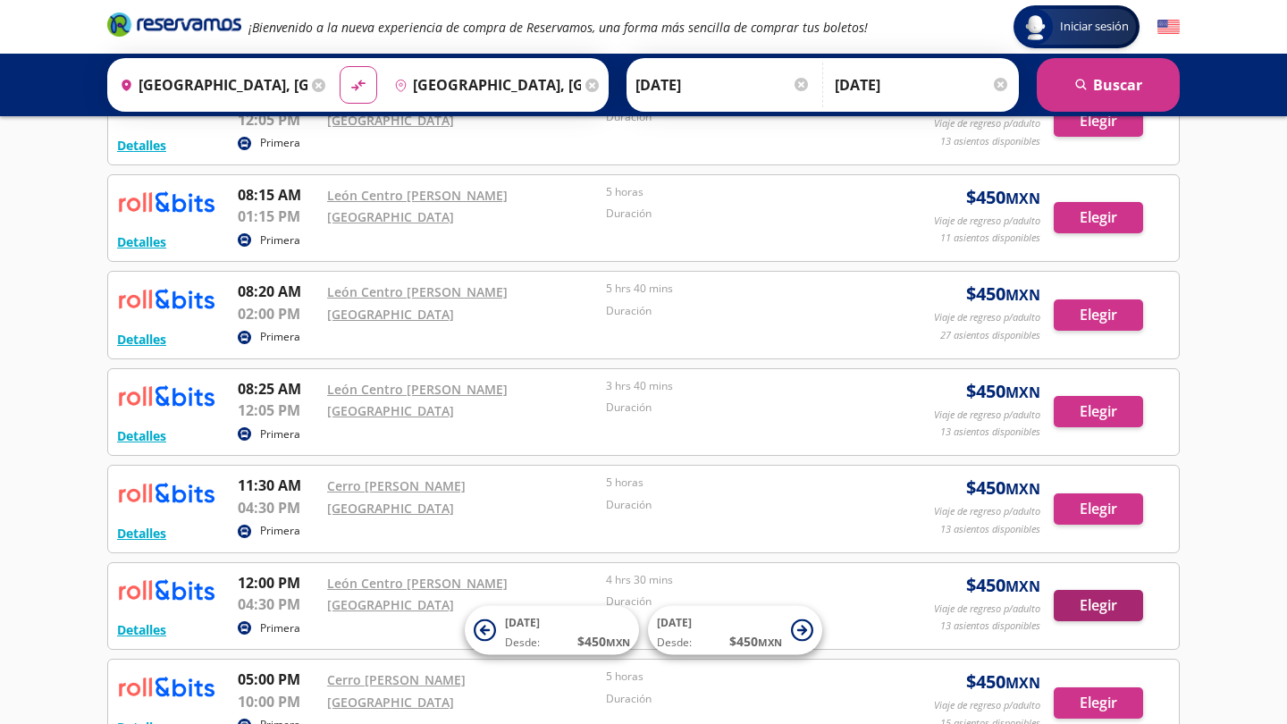
click at [1074, 597] on button "Elegir" at bounding box center [1097, 605] width 89 height 31
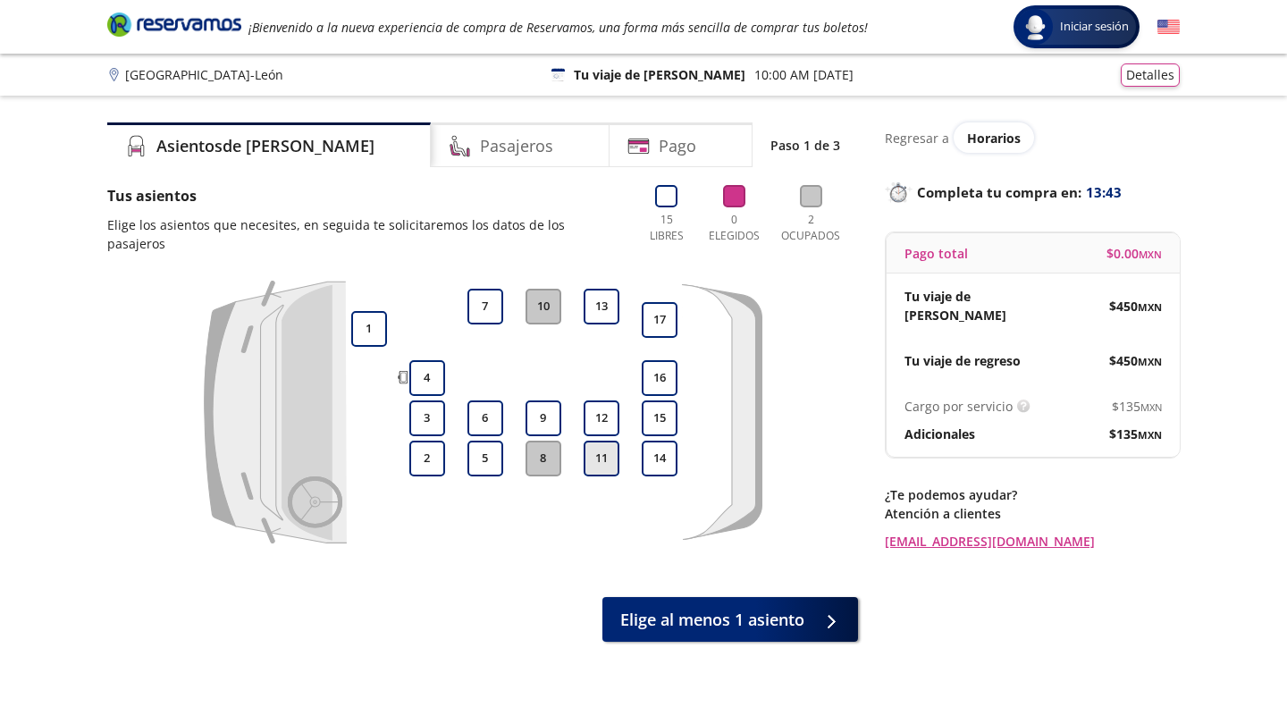
click at [598, 440] on button "11" at bounding box center [601, 458] width 36 height 36
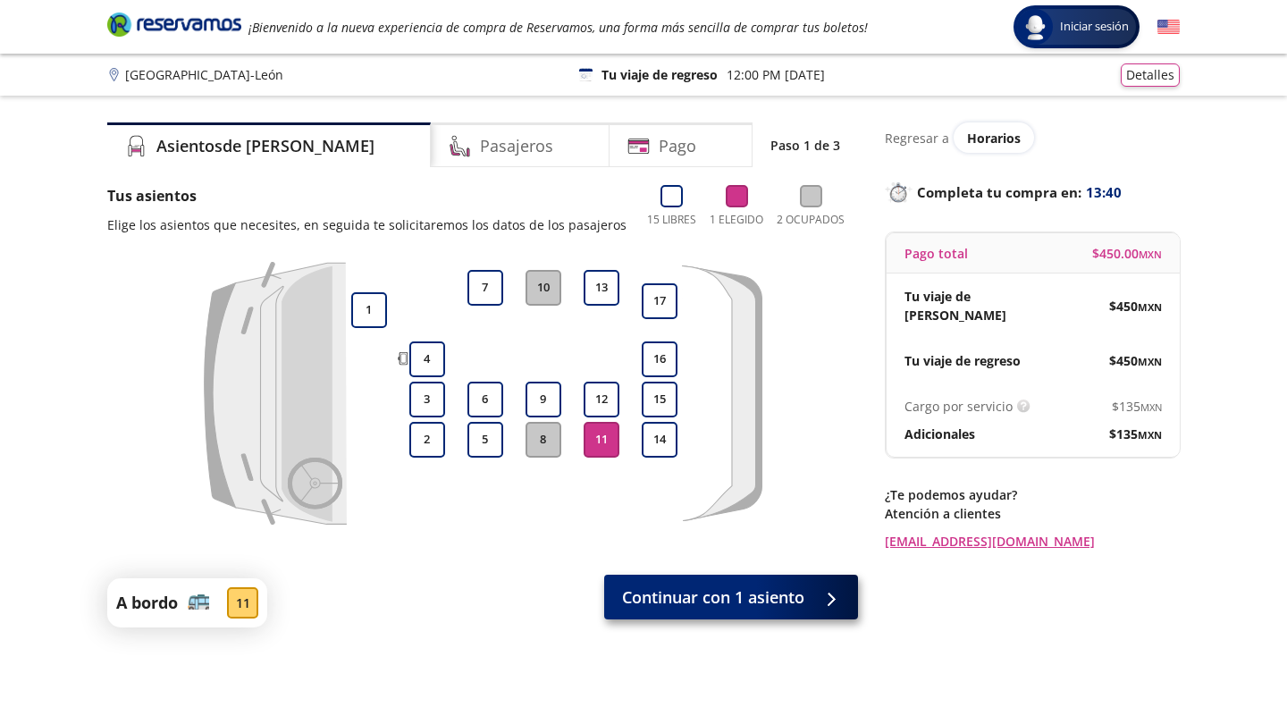
click at [760, 592] on span "Continuar con 1 asiento" at bounding box center [713, 597] width 182 height 24
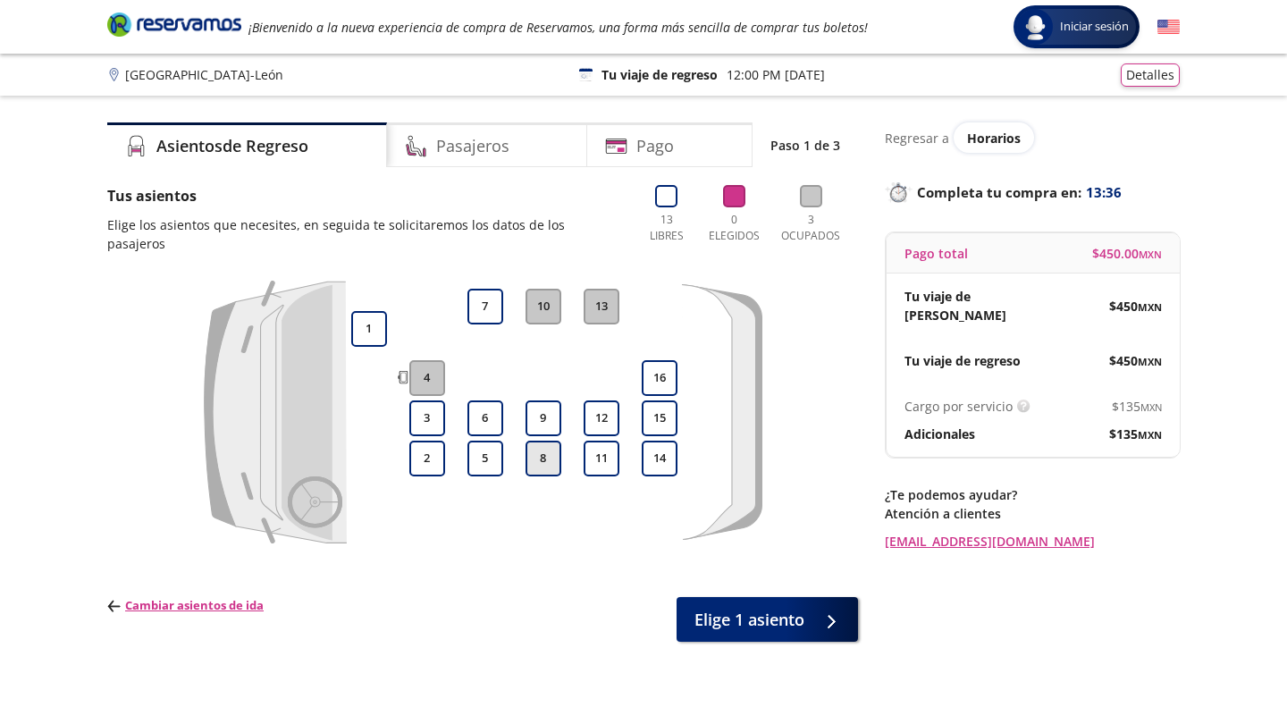
click at [543, 442] on button "8" at bounding box center [543, 458] width 36 height 36
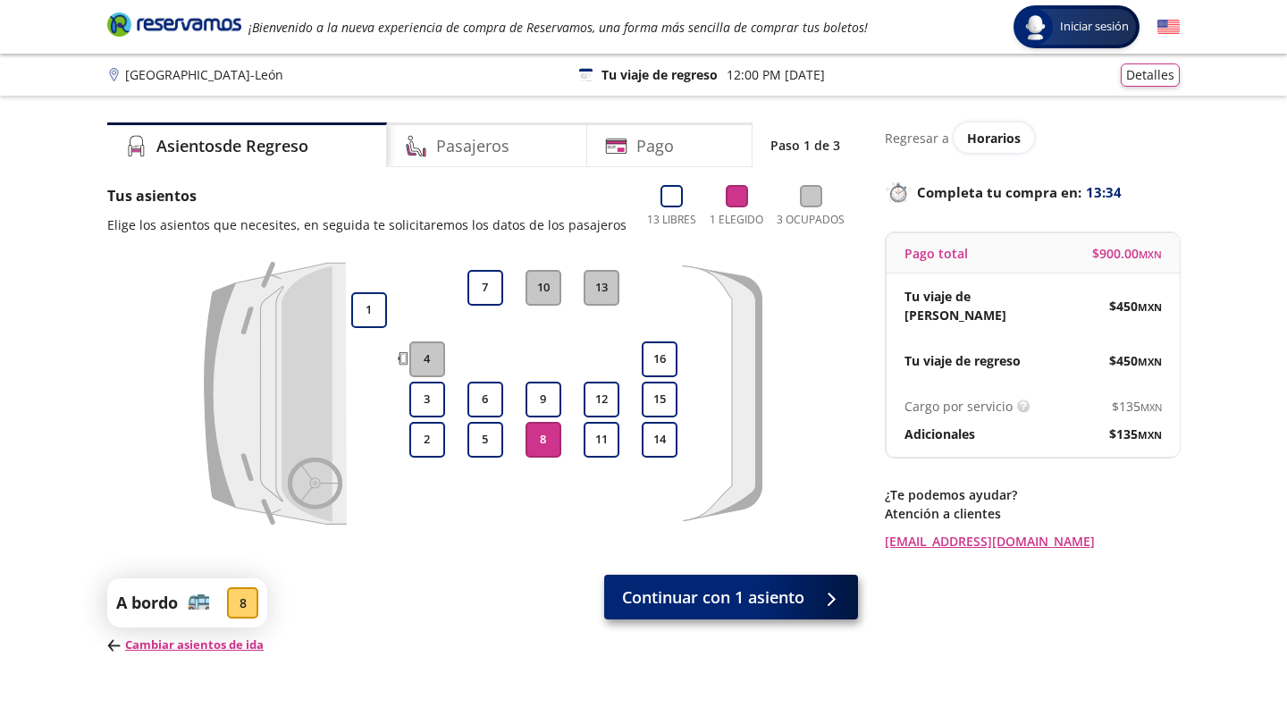
click at [780, 599] on span "Continuar con 1 asiento" at bounding box center [713, 597] width 182 height 24
